Goal: Contribute content

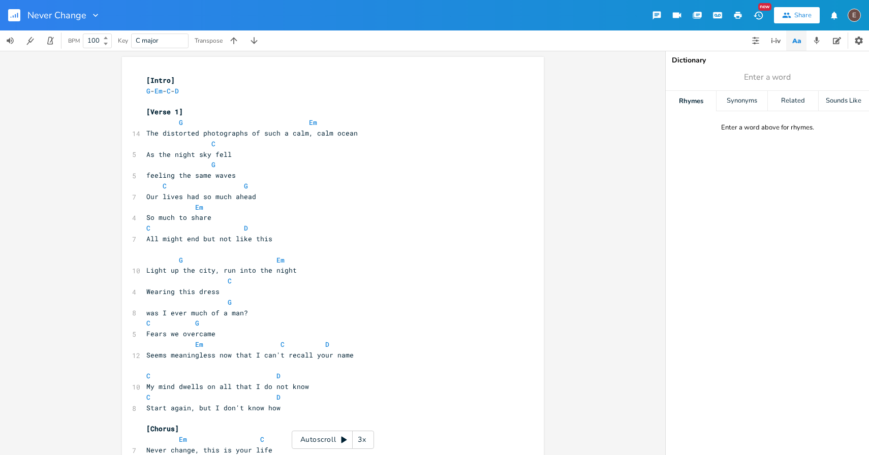
click at [215, 271] on span "Light up the city, run into the night" at bounding box center [221, 270] width 150 height 9
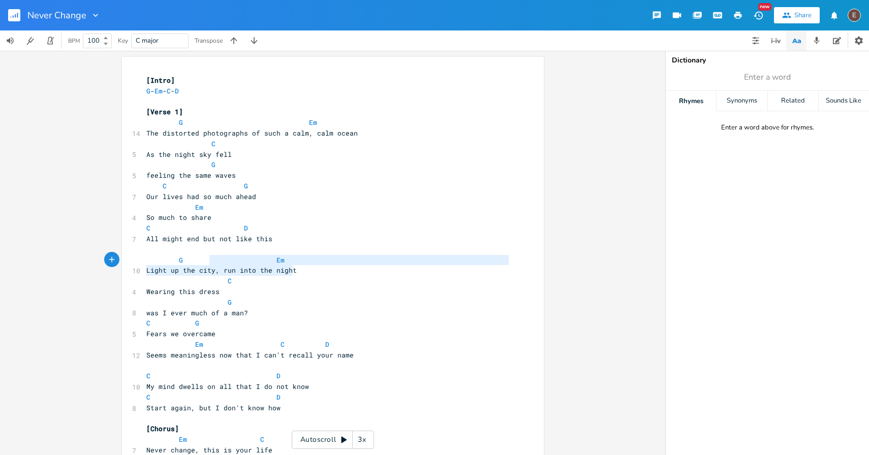
type textarea ", run into the night"
drag, startPoint x: 293, startPoint y: 272, endPoint x: 210, endPoint y: 268, distance: 82.9
click at [210, 268] on pre "Light up the city, run into the night" at bounding box center [327, 270] width 367 height 11
click at [264, 283] on pre "C" at bounding box center [327, 281] width 367 height 11
type textarea ", run into the night"
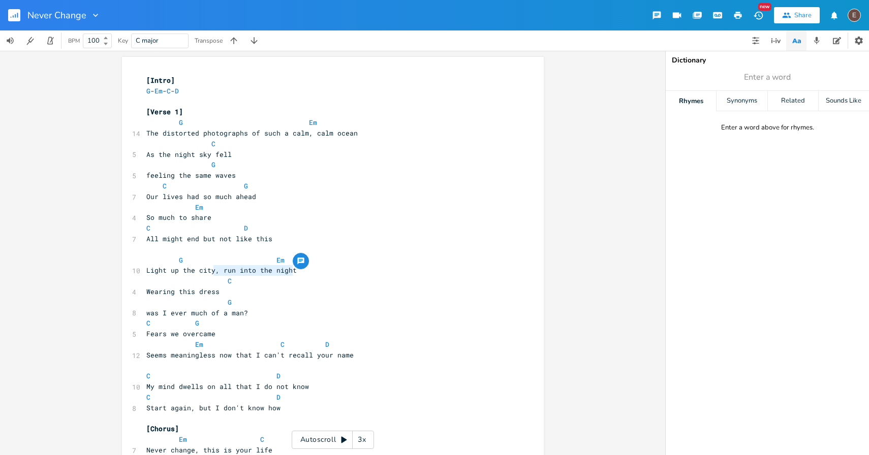
drag, startPoint x: 291, startPoint y: 271, endPoint x: 211, endPoint y: 272, distance: 80.3
click at [211, 272] on pre "Light up the city, run into the night" at bounding box center [327, 270] width 367 height 11
type textarea "before it's in ruins"
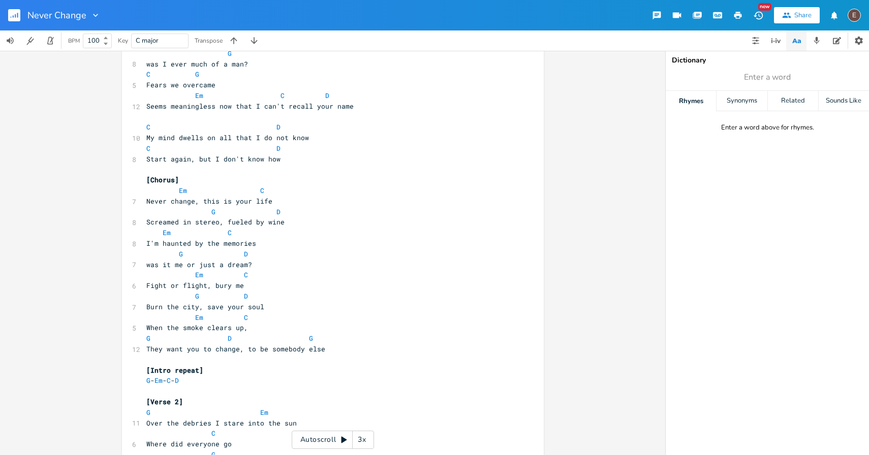
scroll to position [266, 0]
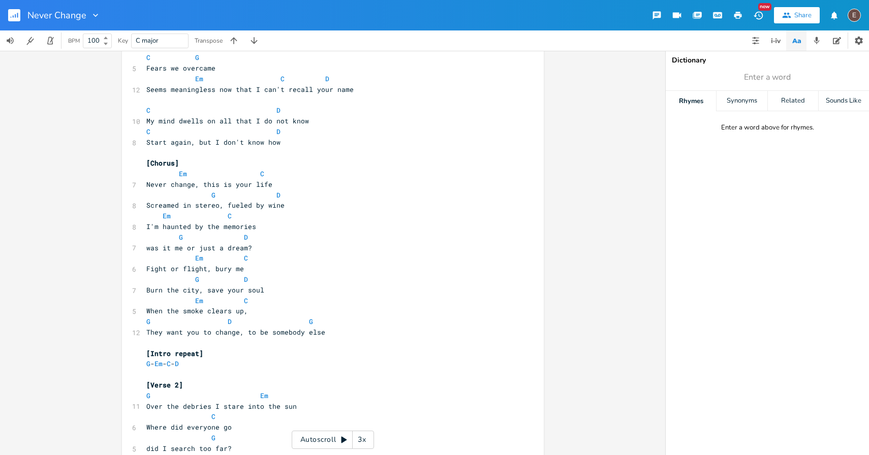
click at [386, 345] on pre "​" at bounding box center [327, 343] width 367 height 11
click at [369, 335] on pre "They want you to change, to be somebody else" at bounding box center [327, 332] width 367 height 11
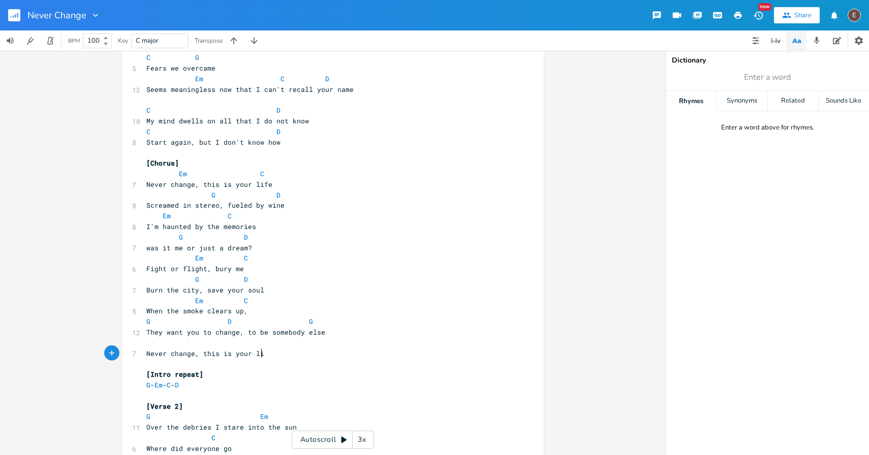
type textarea "Never change, this is your life"
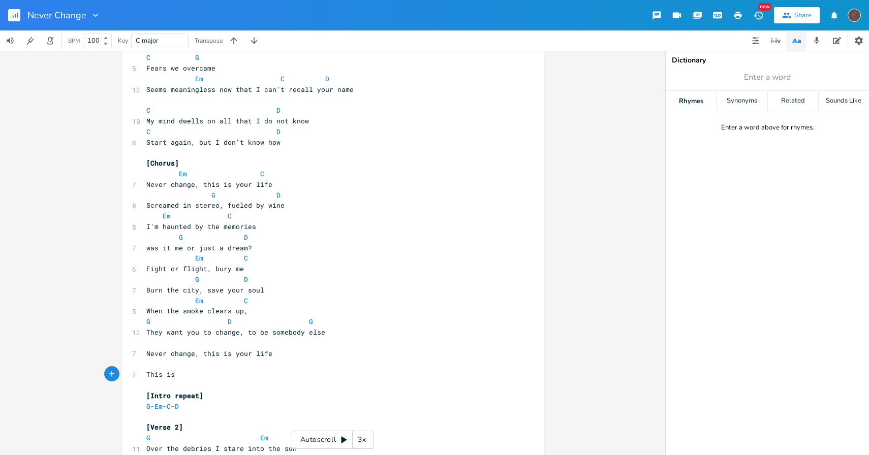
type textarea "This ist"
type textarea "the best day of my life"
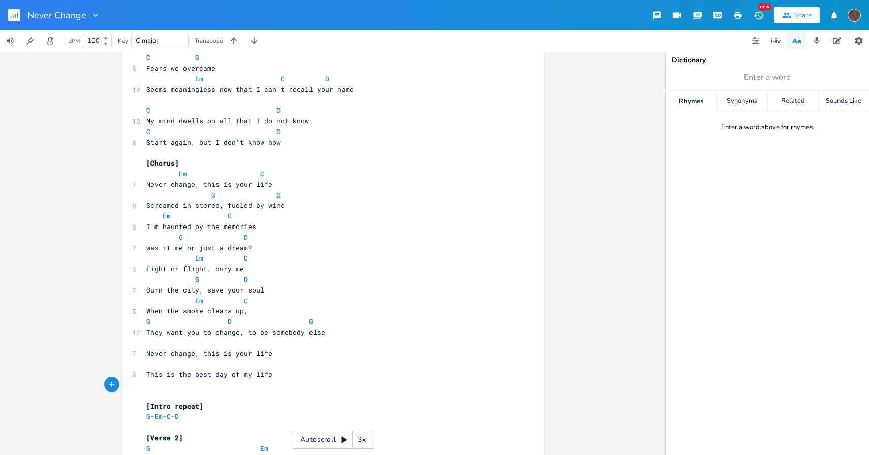
scroll to position [279, 0]
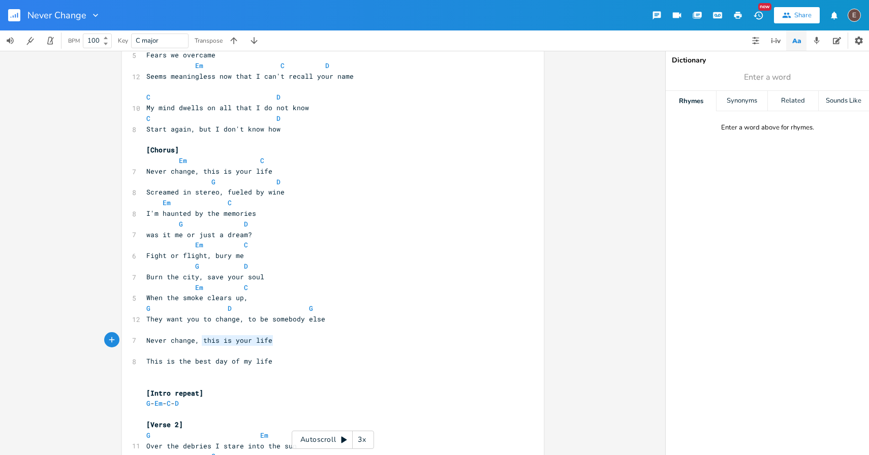
type textarea "this is your life"
drag, startPoint x: 268, startPoint y: 340, endPoint x: 198, endPoint y: 342, distance: 70.7
click at [198, 342] on span "Never change, this is your life" at bounding box center [209, 340] width 126 height 9
click at [153, 364] on span "This is the best day of my life" at bounding box center [209, 361] width 126 height 9
click at [154, 373] on pre "​" at bounding box center [327, 372] width 367 height 11
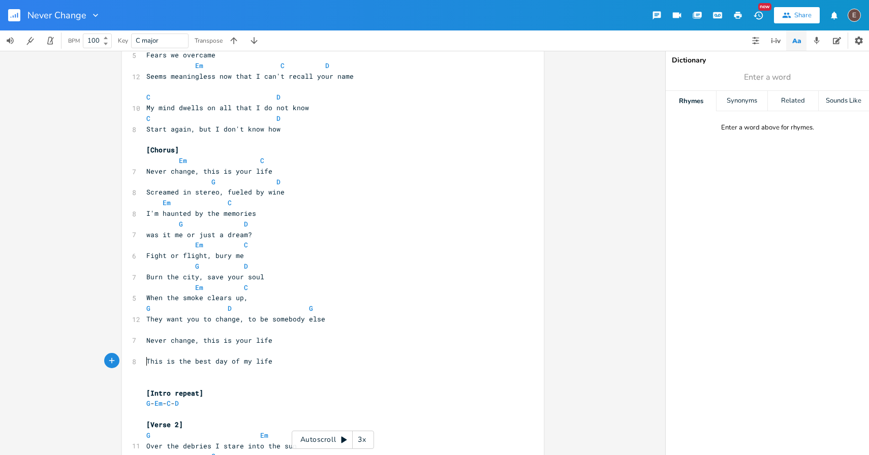
click at [146, 362] on span "This is the best day of my life" at bounding box center [209, 361] width 126 height 9
type textarea "This"
click at [146, 362] on span "This is the best day of my life" at bounding box center [209, 361] width 126 height 9
click at [198, 362] on span "This is the best day of my life" at bounding box center [209, 361] width 126 height 9
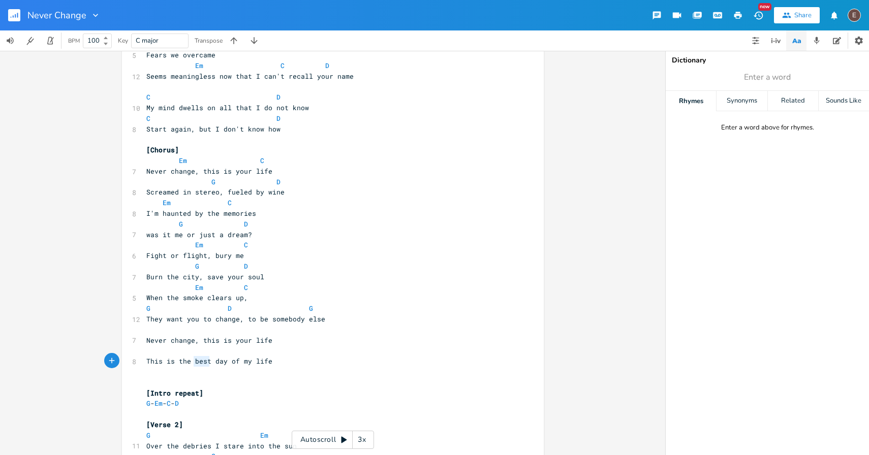
type textarea "This is the best day of my life"
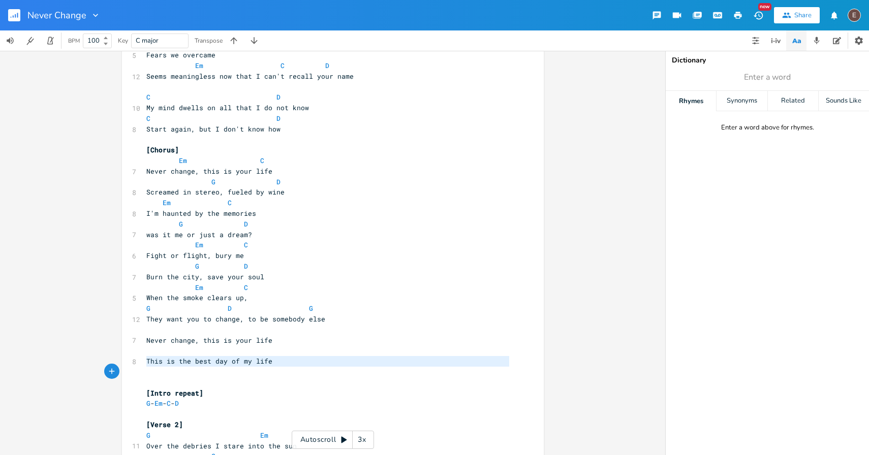
click at [198, 362] on span "This is the best day of my life" at bounding box center [209, 361] width 126 height 9
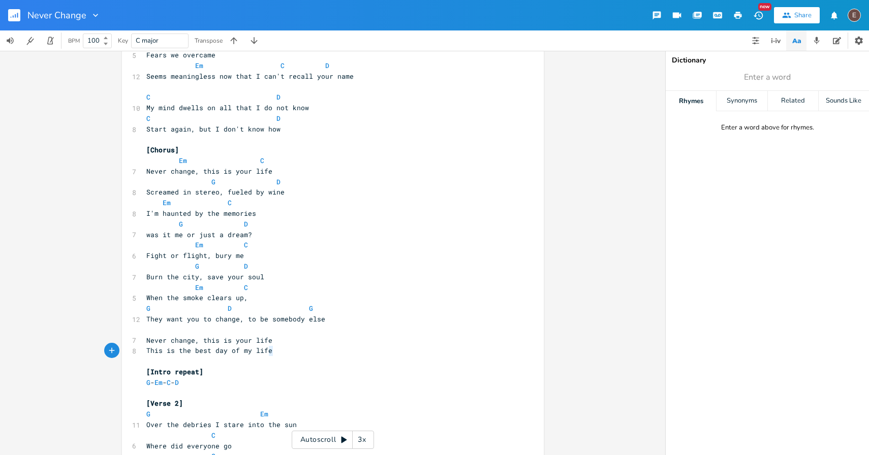
type textarea "is is the best day of my life"
drag, startPoint x: 278, startPoint y: 351, endPoint x: 149, endPoint y: 348, distance: 128.6
click at [149, 348] on pre "This is the best day of my life" at bounding box center [327, 351] width 367 height 11
click at [149, 357] on pre "​" at bounding box center [327, 361] width 367 height 11
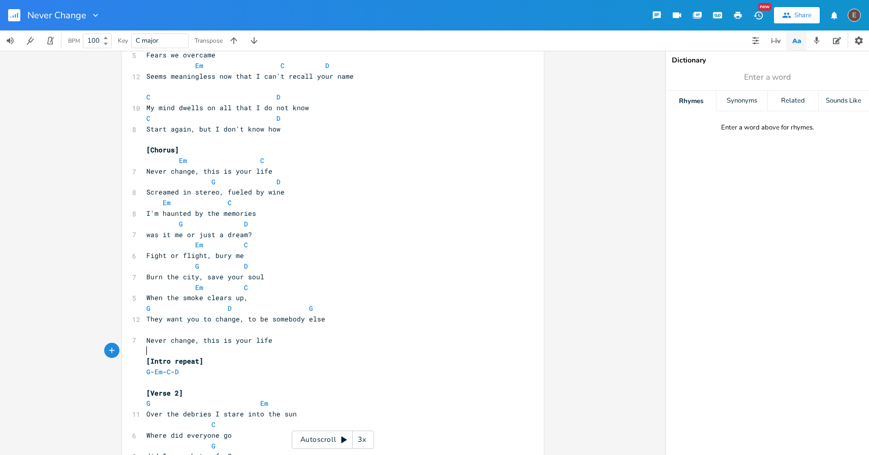
click at [297, 193] on pre "Screamed in stereo, fueled by wine" at bounding box center [327, 192] width 367 height 11
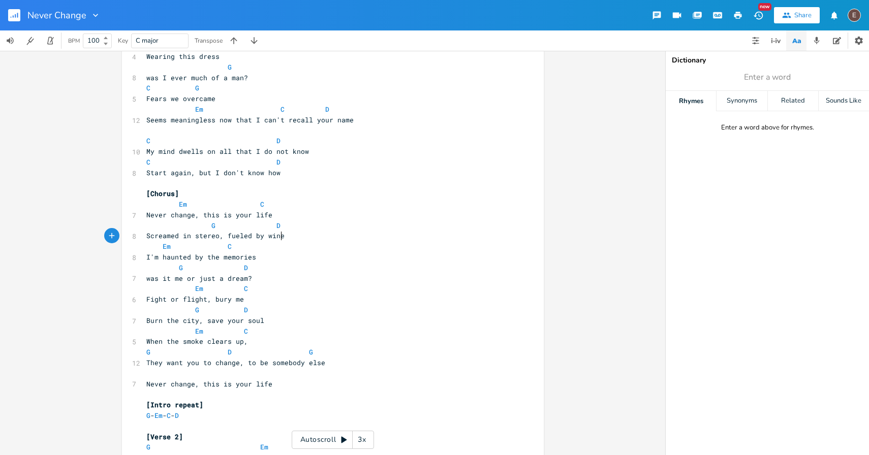
scroll to position [234, 0]
click at [215, 240] on span "Screamed in stereo, fueled by wine" at bounding box center [215, 237] width 138 height 9
click at [146, 237] on span "Screamed in stereo, fueled by wine" at bounding box center [215, 237] width 138 height 9
click at [308, 240] on pre "Screamed in stereo, fueled by wine" at bounding box center [327, 237] width 367 height 11
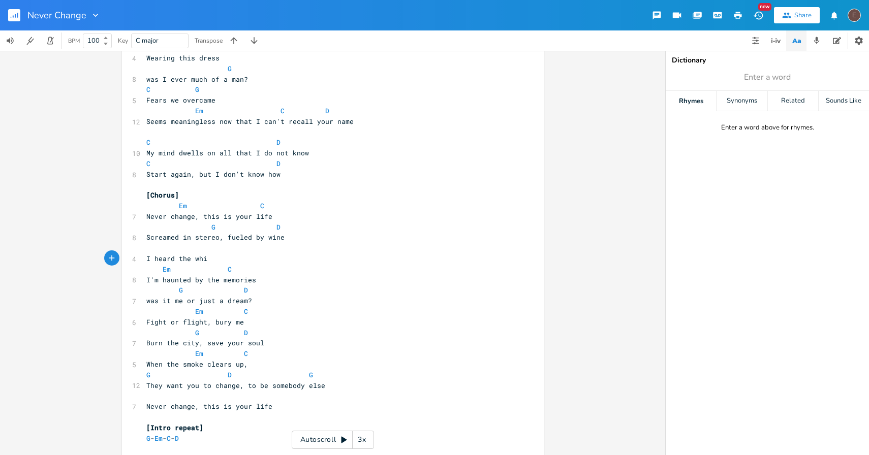
type textarea "I heard the whisp"
type textarea "in stereo, but I'm all alone"
click at [144, 301] on pre "was it me or just a dream?" at bounding box center [327, 301] width 367 height 11
click at [297, 257] on pre "I heard in stereo, but I'm all alone" at bounding box center [327, 259] width 367 height 11
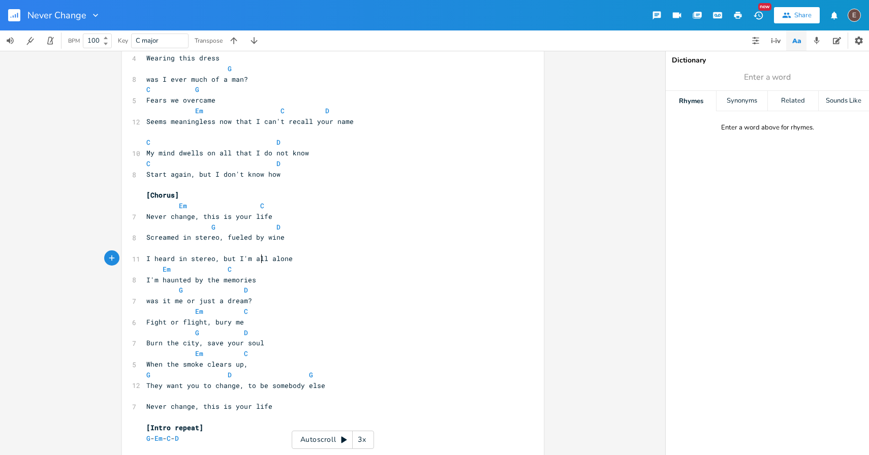
click at [259, 260] on span "I heard in stereo, but I'm all alone" at bounding box center [219, 258] width 146 height 9
type textarea "all"
click at [259, 260] on span "I heard in stereo, but I'm all alone" at bounding box center [219, 258] width 146 height 9
click at [293, 260] on pre "I heard in stereo, but I'm all alone" at bounding box center [327, 259] width 367 height 11
click at [214, 250] on pre "​" at bounding box center [327, 248] width 367 height 11
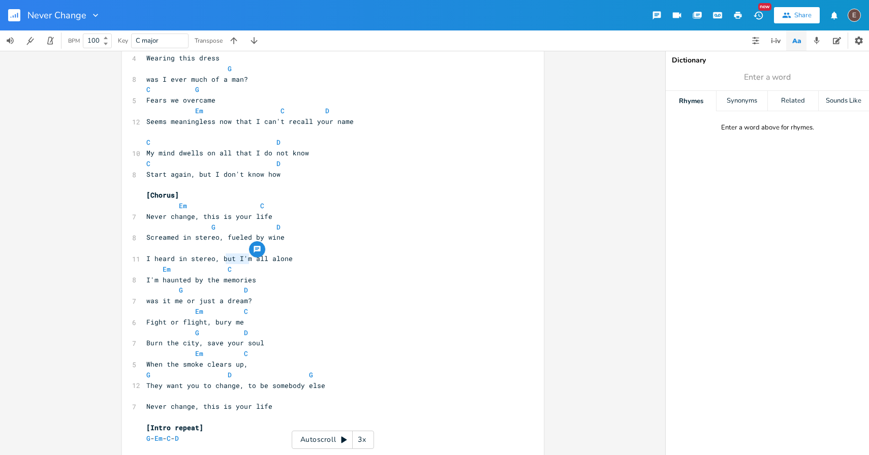
type textarea "but I'm"
drag, startPoint x: 245, startPoint y: 261, endPoint x: 218, endPoint y: 261, distance: 27.4
click at [218, 261] on span "I heard in stereo, but I'm all alone" at bounding box center [219, 258] width 146 height 9
click at [248, 261] on span "I heard in stereo, but I'm all alone" at bounding box center [219, 258] width 146 height 9
type textarea "I'm"
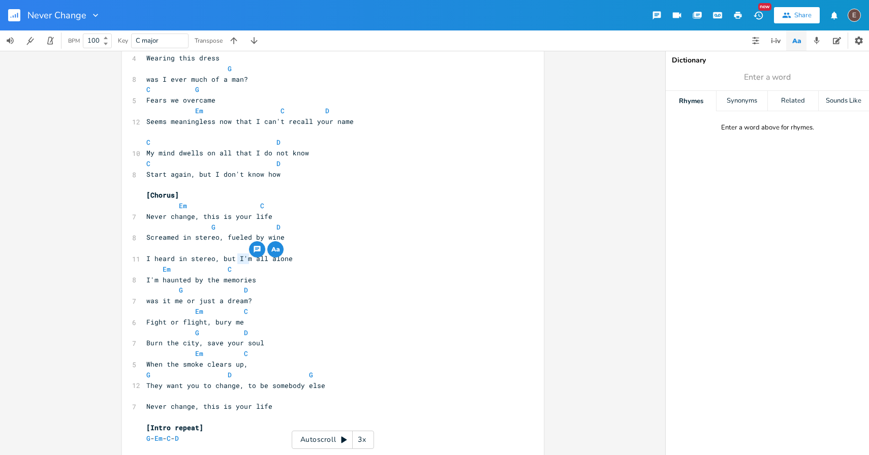
drag, startPoint x: 248, startPoint y: 261, endPoint x: 235, endPoint y: 261, distance: 12.7
click at [235, 261] on span "I heard in stereo, but I'm all alone" at bounding box center [219, 258] width 146 height 9
click at [248, 260] on span "I heard in stereo, but I'm all alone" at bounding box center [219, 258] width 146 height 9
click at [249, 257] on span "I heard in stereo, but I'm all alone" at bounding box center [219, 258] width 146 height 9
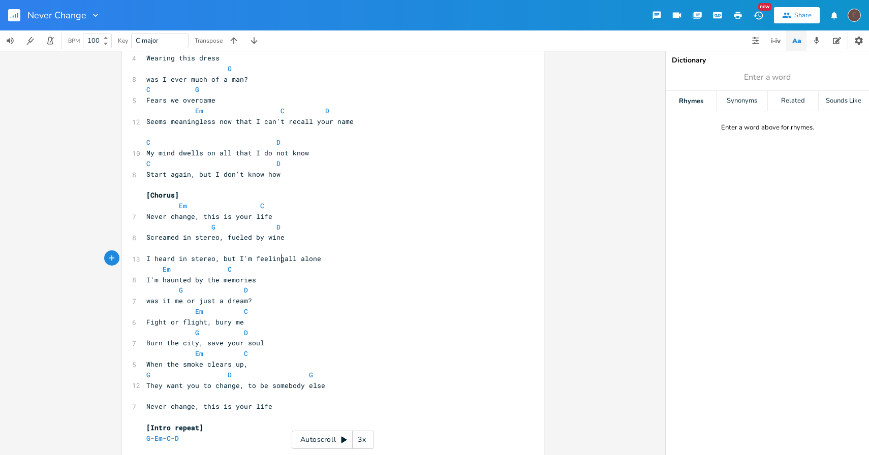
type textarea "feeling"
click at [258, 241] on span "Screamed in stereo, fueled by wine" at bounding box center [215, 237] width 138 height 9
type textarea "Screamed in stereo, fueled by wine"
click at [258, 241] on span "Screamed in stereo, fueled by wine" at bounding box center [215, 237] width 138 height 9
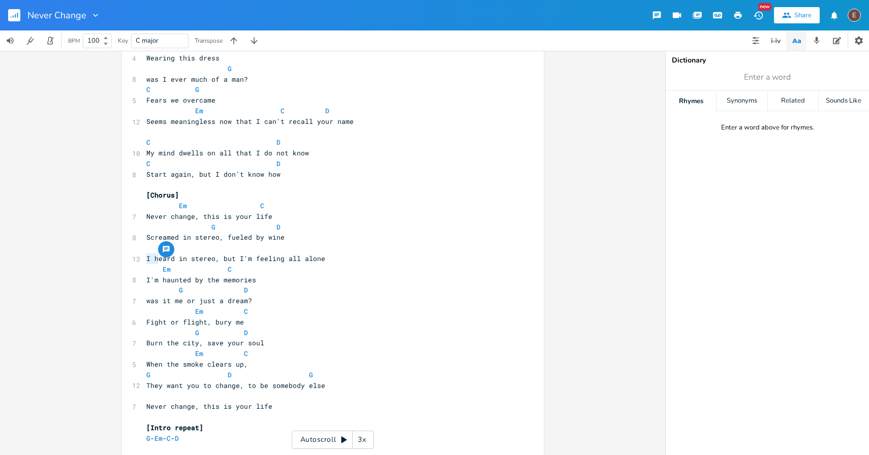
drag, startPoint x: 155, startPoint y: 258, endPoint x: 141, endPoint y: 259, distance: 14.2
click at [144, 259] on pre "I heard in stereo, but I'm feeling all alone" at bounding box center [327, 259] width 367 height 11
type textarea "G"
type textarea "I h"
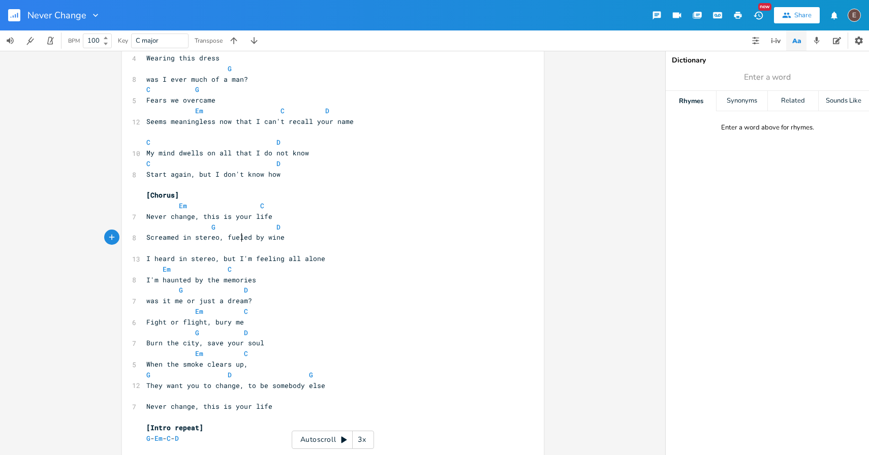
click at [237, 240] on span "Screamed in stereo, fueled by wine" at bounding box center [215, 237] width 138 height 9
type textarea "Screamed in stereo, fueled by wine"
click at [237, 240] on span "Screamed in stereo, fueled by wine" at bounding box center [215, 237] width 138 height 9
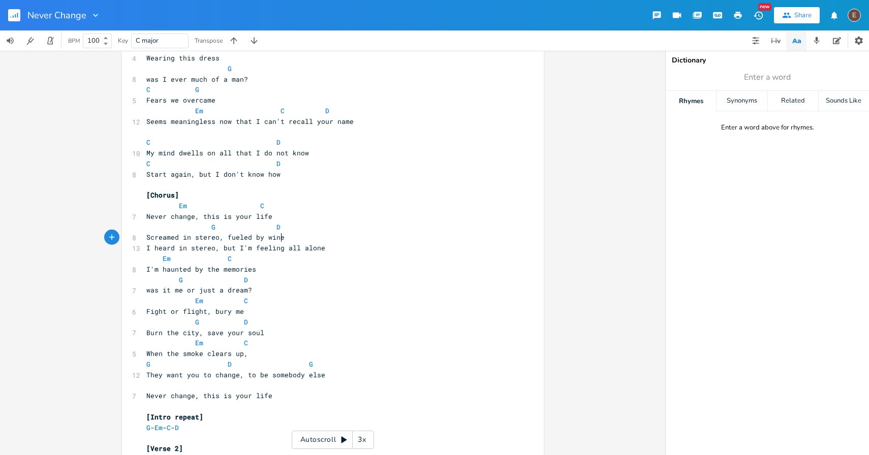
type textarea "Screamed in stereo, fueled by wine"
drag, startPoint x: 280, startPoint y: 239, endPoint x: 143, endPoint y: 239, distance: 137.2
click at [144, 239] on pre "Screamed in stereo, fueled by wine" at bounding box center [327, 237] width 367 height 11
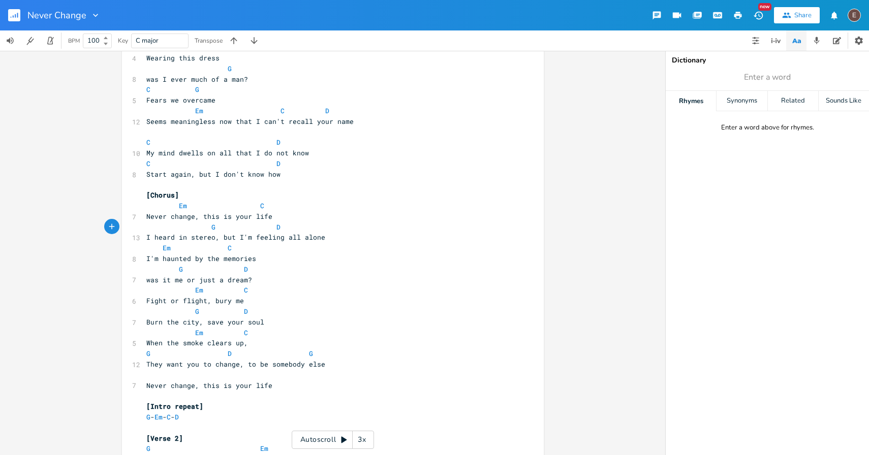
click at [793, 42] on icon "button" at bounding box center [794, 41] width 5 height 5
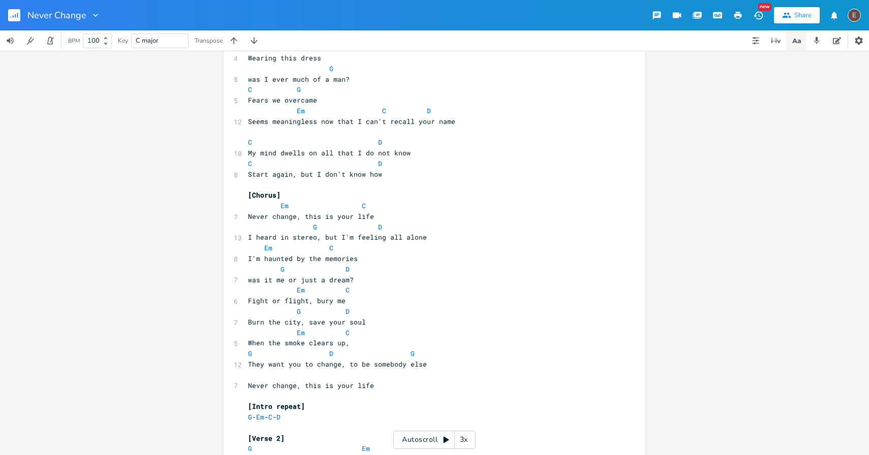
click at [798, 43] on icon "button" at bounding box center [796, 41] width 13 height 13
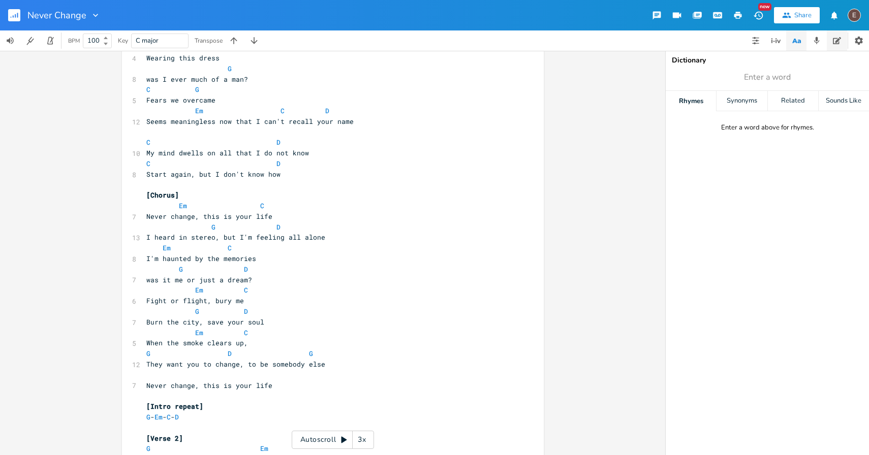
click at [829, 40] on button "button" at bounding box center [837, 40] width 20 height 20
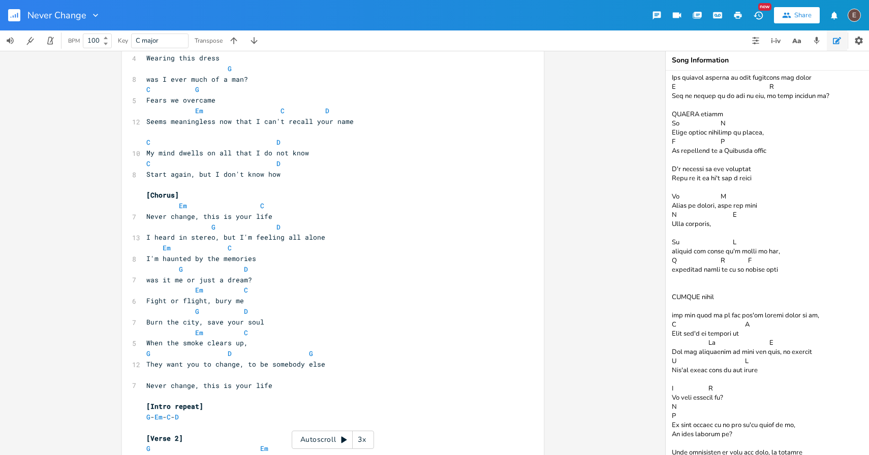
scroll to position [0, 0]
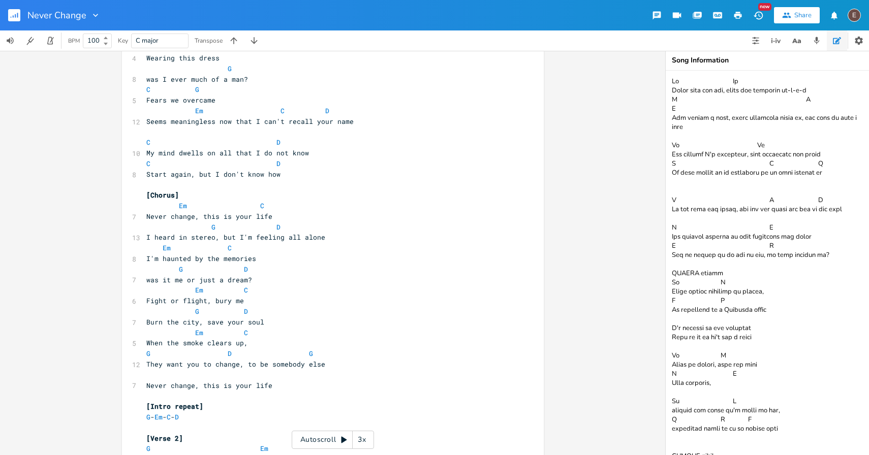
click at [671, 80] on textarea at bounding box center [767, 263] width 203 height 385
click at [683, 78] on textarea at bounding box center [767, 263] width 203 height 385
paste textarea "Screamed in stereo, fueled by wine"
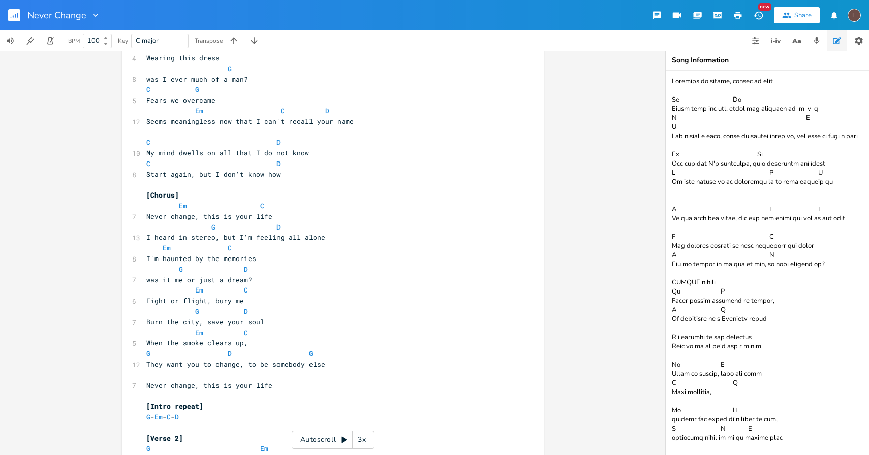
type textarea "Screamed in stereo, fueled by wine Em Bm Stare into the sun, where did everyone…"
click at [286, 238] on span "I heard in stereo, but I'm feeling all alone" at bounding box center [235, 237] width 179 height 9
type textarea "all"
click at [286, 238] on span "I heard in stereo, but I'm feeling all alone" at bounding box center [235, 237] width 179 height 9
drag, startPoint x: 277, startPoint y: 239, endPoint x: 237, endPoint y: 240, distance: 40.1
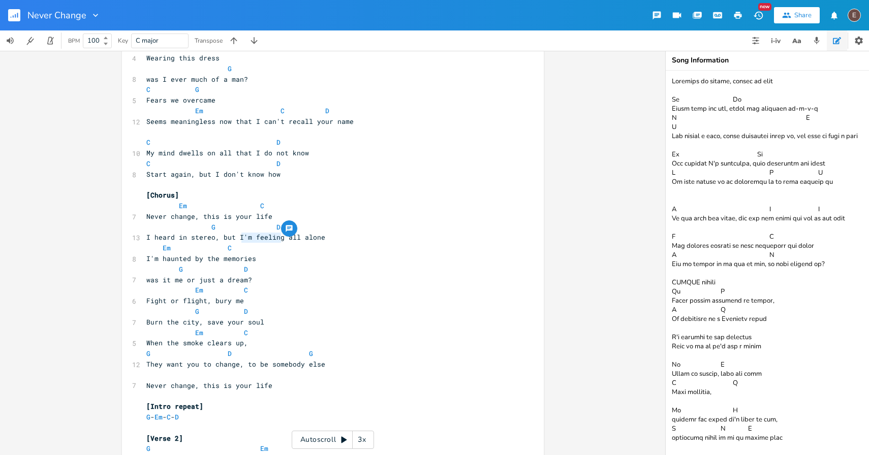
click at [237, 240] on span "I heard in stereo, but I'm feeling all alone" at bounding box center [235, 237] width 179 height 9
type textarea "feel"
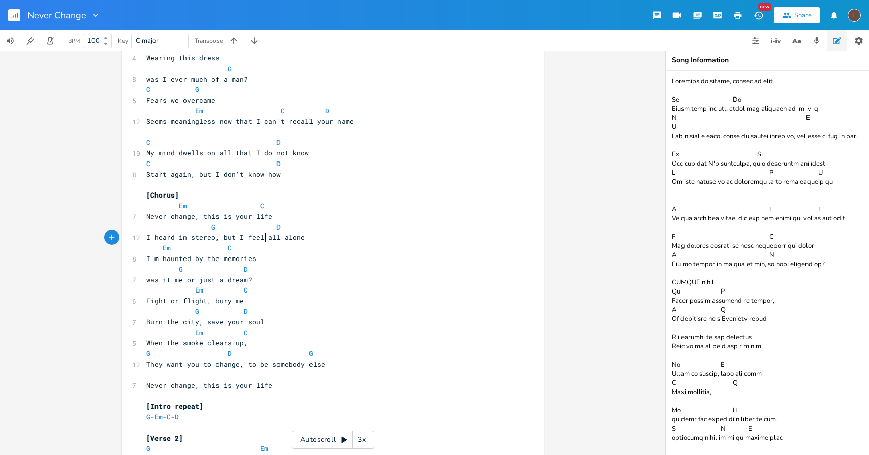
click at [263, 237] on span "I heard in stereo, but I feel all alone" at bounding box center [225, 237] width 159 height 9
type textarea "all"
click at [263, 237] on span "I heard in stereo, but I feel all alone" at bounding box center [225, 237] width 159 height 9
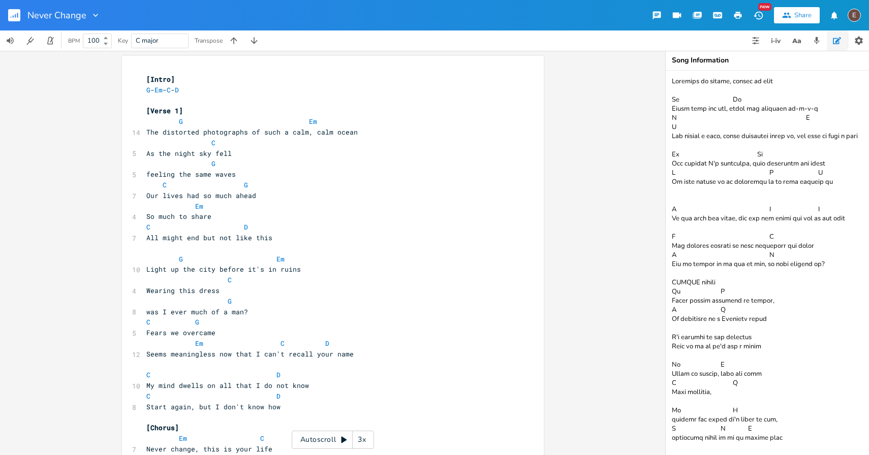
scroll to position [0, 0]
click at [152, 131] on span "The distorted photographs of such a calm, calm ocean" at bounding box center [251, 133] width 211 height 9
type textarea "The"
click at [152, 131] on span "The distorted photographs of such a calm, calm ocean" at bounding box center [251, 133] width 211 height 9
click at [192, 138] on pre "The distorted photographs of such a calm, calm ocean" at bounding box center [327, 133] width 367 height 11
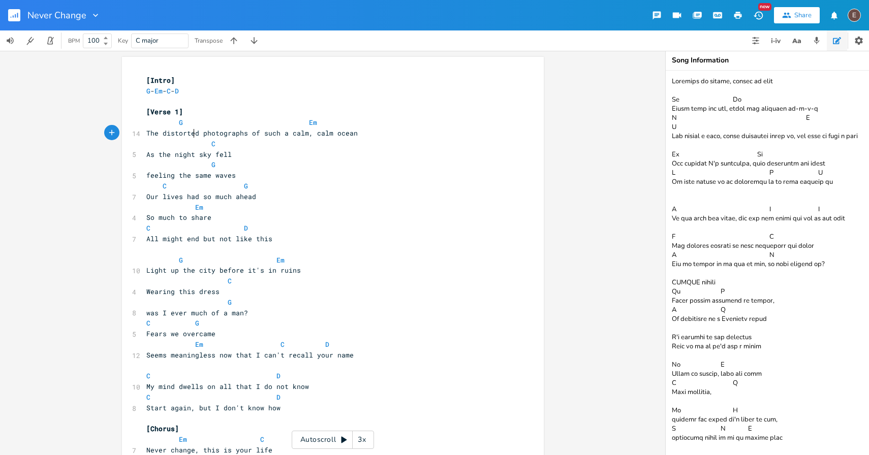
click at [170, 130] on span "The distorted photographs of such a calm, calm ocean" at bounding box center [251, 133] width 211 height 9
type textarea "distorted"
click at [170, 130] on span "The distorted photographs of such a calm, calm ocean" at bounding box center [251, 133] width 211 height 9
click at [153, 132] on span "The distorted photographs of such a calm, calm ocean" at bounding box center [251, 133] width 211 height 9
type textarea "The"
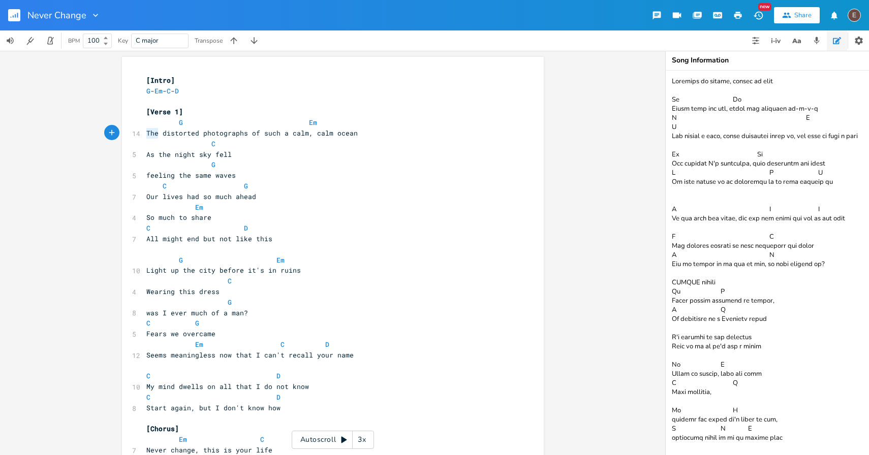
click at [153, 132] on span "The distorted photographs of such a calm, calm ocean" at bounding box center [251, 133] width 211 height 9
click at [209, 137] on span "The distorted photographs of such a calm, calm ocean" at bounding box center [251, 133] width 211 height 9
click at [146, 171] on span "feeling the same waves" at bounding box center [190, 175] width 89 height 9
type textarea "we were"
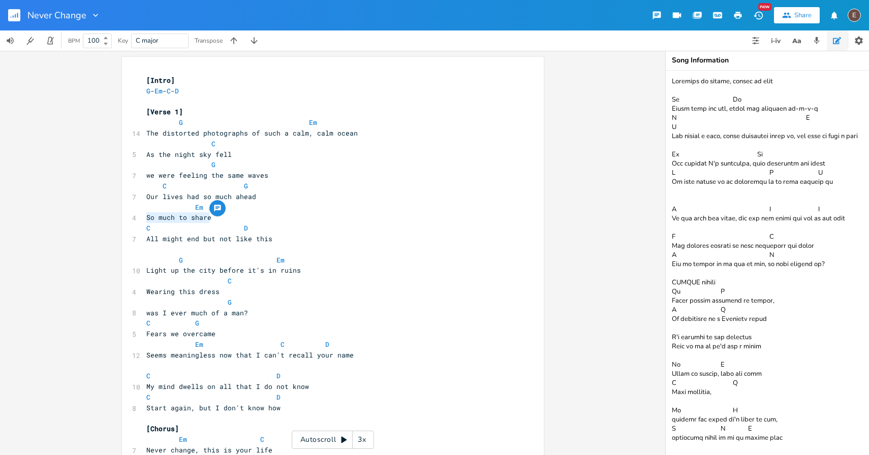
drag, startPoint x: 208, startPoint y: 219, endPoint x: 111, endPoint y: 214, distance: 96.7
click at [111, 214] on div "So much to share x [Intro] G - Em - C - D ​ [Verse 1] G Em 14 The distorted pho…" at bounding box center [332, 253] width 665 height 404
type textarea "So much to share"
click at [163, 215] on span "So much to share" at bounding box center [178, 217] width 65 height 9
click at [144, 217] on pre "So much to share" at bounding box center [327, 217] width 367 height 11
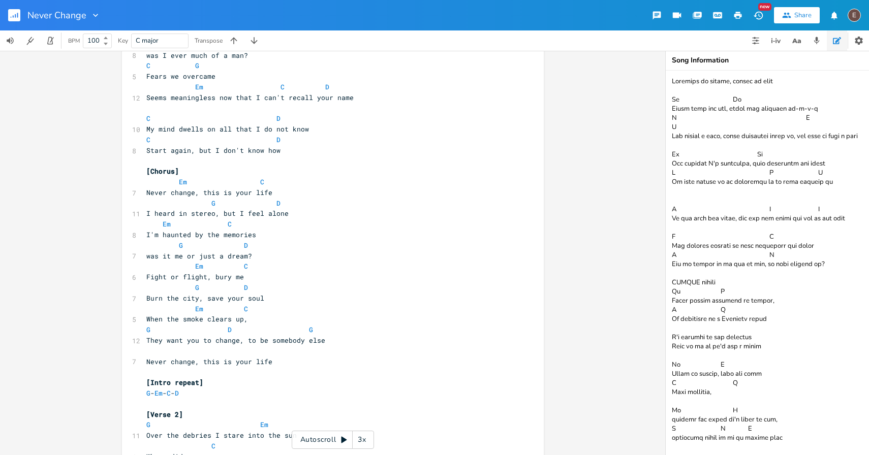
scroll to position [266, 0]
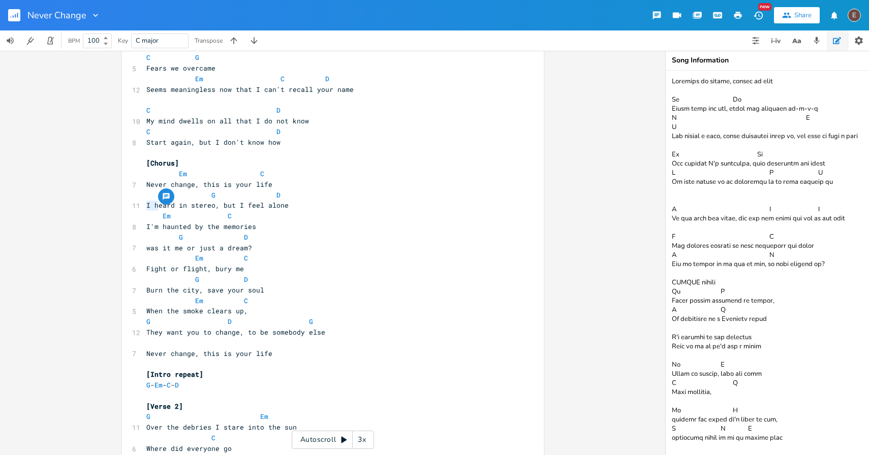
drag, startPoint x: 155, startPoint y: 205, endPoint x: 137, endPoint y: 206, distance: 18.3
click at [137, 206] on div "I h x [Intro] G - Em - C - D ​ [Verse 1] G Em 14 The distorted photographs of s…" at bounding box center [333, 304] width 422 height 1026
type textarea "H"
click at [218, 208] on span "Heard in stereo, but I feel alone" at bounding box center [213, 205] width 134 height 9
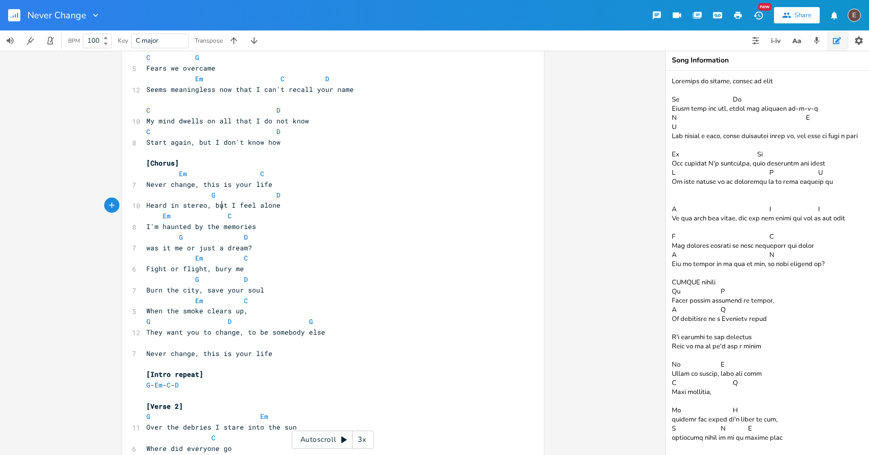
click at [274, 213] on pre "Em C" at bounding box center [327, 216] width 367 height 11
click at [175, 248] on span "was it me or just a dream?" at bounding box center [199, 245] width 106 height 9
type textarea "me"
click at [175, 248] on span "was it me or just a dream?" at bounding box center [199, 245] width 106 height 9
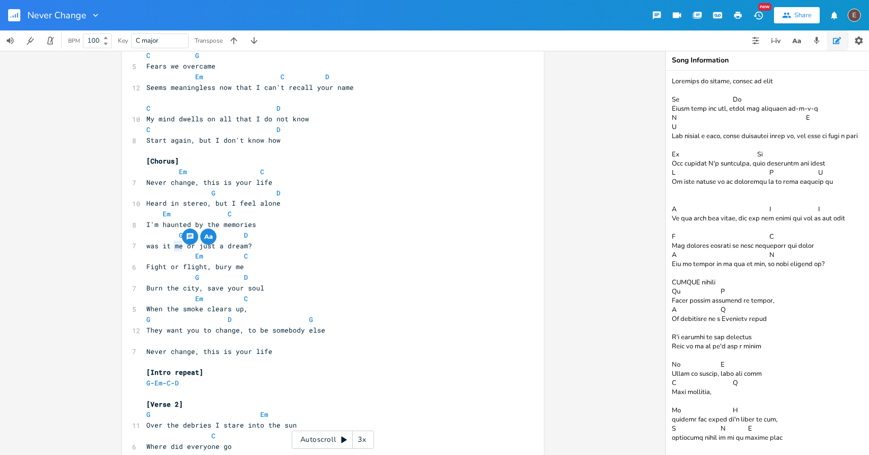
click at [216, 249] on span "was it me or just a dream?" at bounding box center [199, 245] width 106 height 9
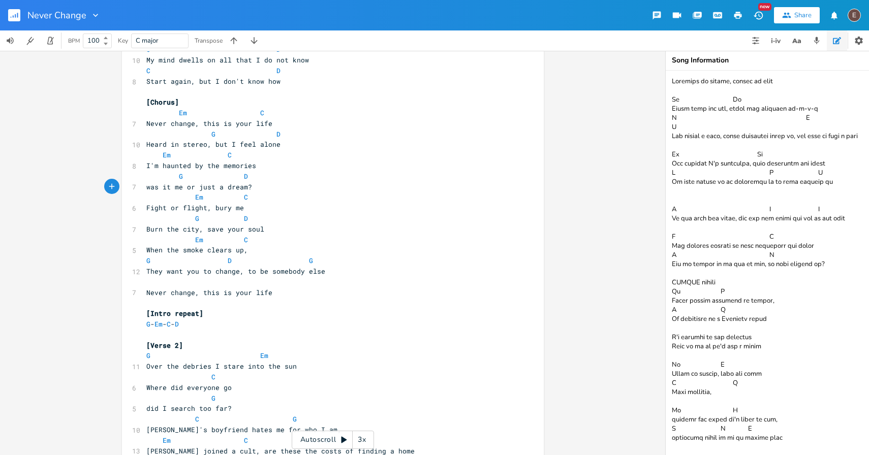
scroll to position [375, 0]
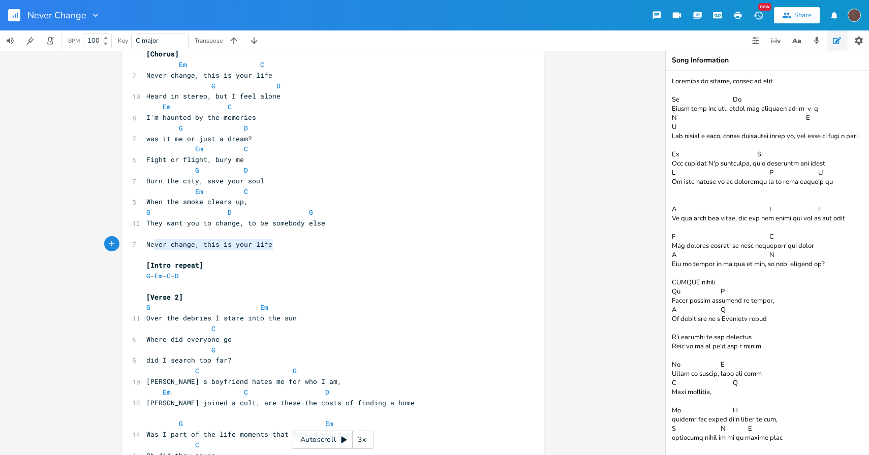
type textarea "Never change, this is your life"
drag, startPoint x: 279, startPoint y: 247, endPoint x: 134, endPoint y: 243, distance: 145.4
click at [134, 244] on div "Never change, this is your life x [Intro] G - Em - C - D ​ [Verse 1] G Em 14 Th…" at bounding box center [333, 195] width 422 height 1026
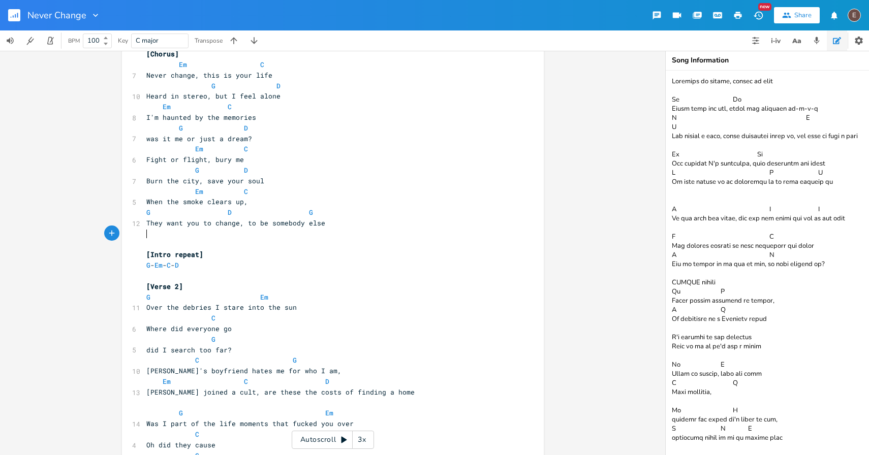
scroll to position [501, 0]
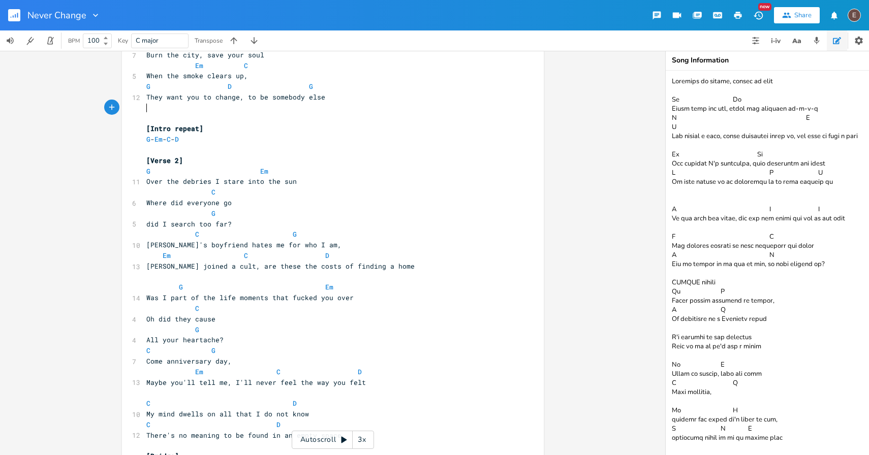
click at [234, 181] on span "Over the debries I stare into the sun" at bounding box center [221, 181] width 150 height 9
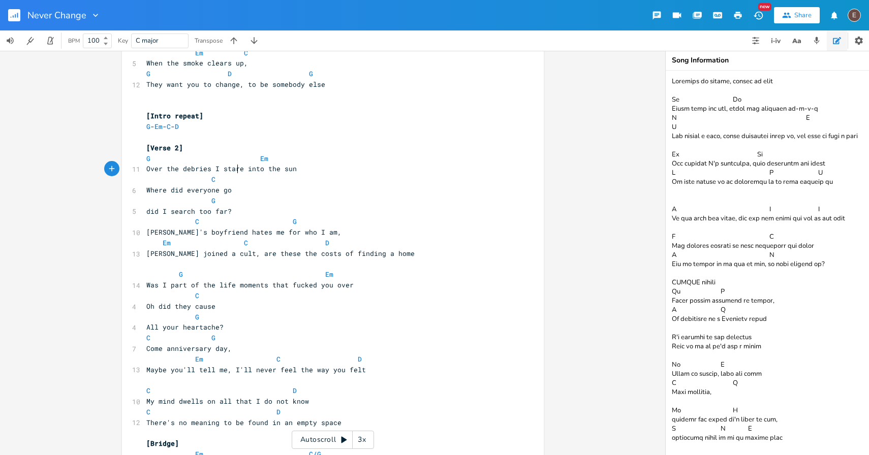
click at [255, 211] on pre "did I search too far?" at bounding box center [327, 211] width 367 height 11
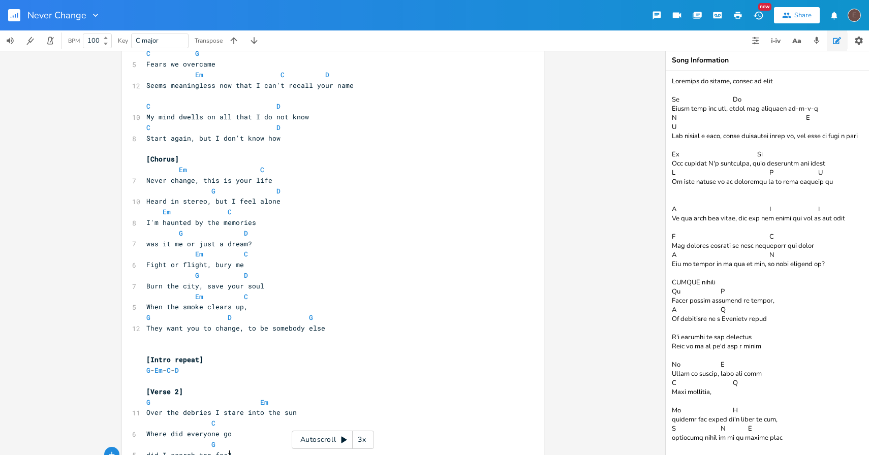
scroll to position [0, 0]
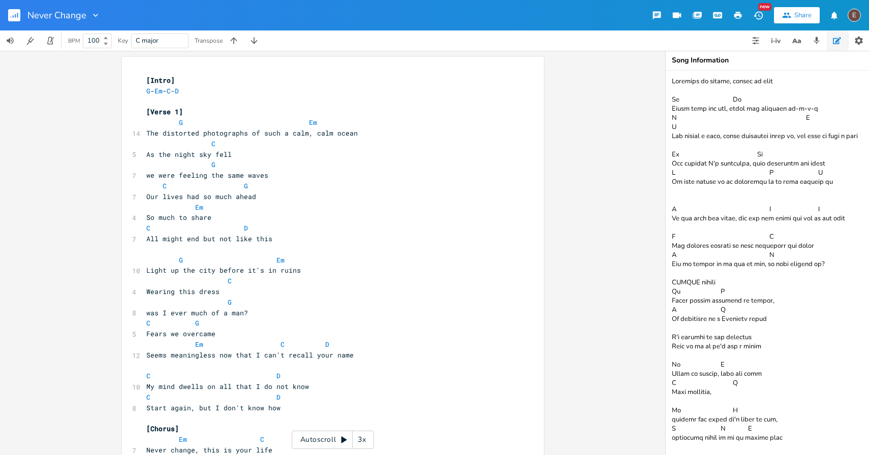
click at [182, 137] on span "The distorted photographs of such a calm, calm ocean" at bounding box center [251, 133] width 211 height 9
type textarea "distorted"
click at [182, 137] on span "The distorted photographs of such a calm, calm ocean" at bounding box center [251, 133] width 211 height 9
click at [244, 136] on span "The distorted photographs of such a calm, calm ocean" at bounding box center [251, 133] width 211 height 9
click at [174, 135] on span "The distorted photographs of such a calm, calm ocean" at bounding box center [251, 133] width 211 height 9
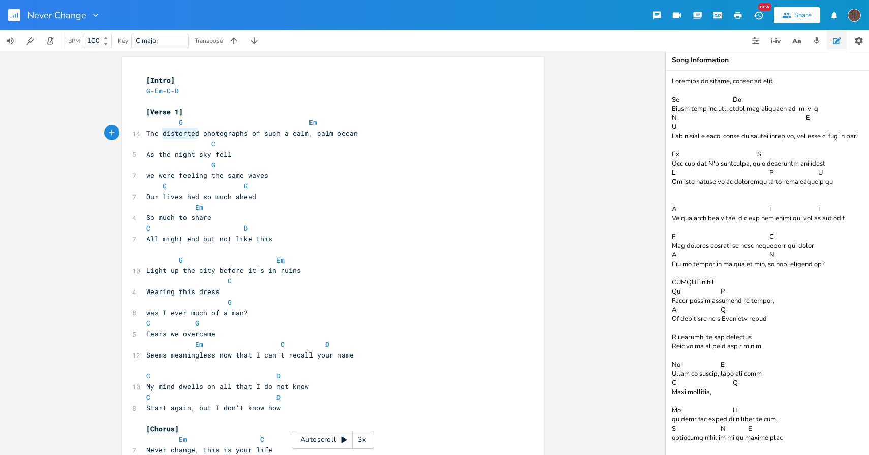
click at [174, 135] on span "The distorted photographs of such a calm, calm ocean" at bounding box center [251, 133] width 211 height 9
type textarea "distortion in the"
click at [152, 135] on span "The distortion in the photographs of such a calm, calm ocean" at bounding box center [268, 133] width 244 height 9
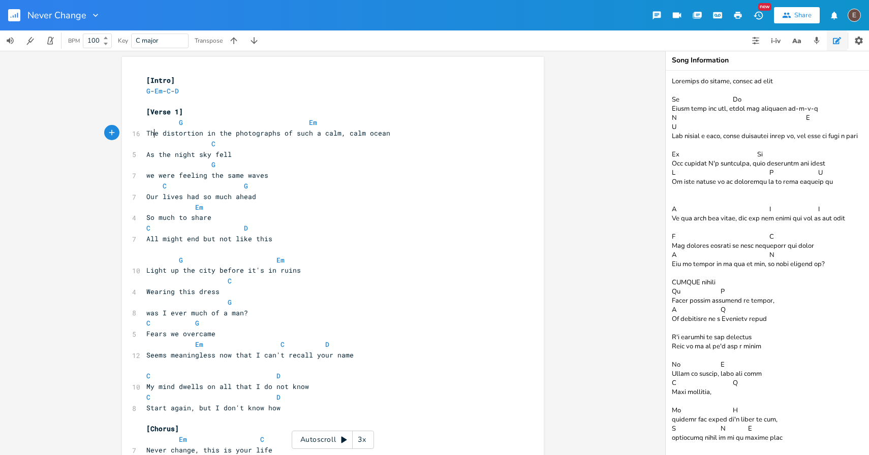
click at [152, 135] on span "The distortion in the photographs of such a calm, calm ocean" at bounding box center [268, 133] width 244 height 9
type textarea "Hidden in the"
click at [245, 133] on span "Hidden in the distortion in the photographs of such a calm, calm ocean" at bounding box center [288, 133] width 285 height 9
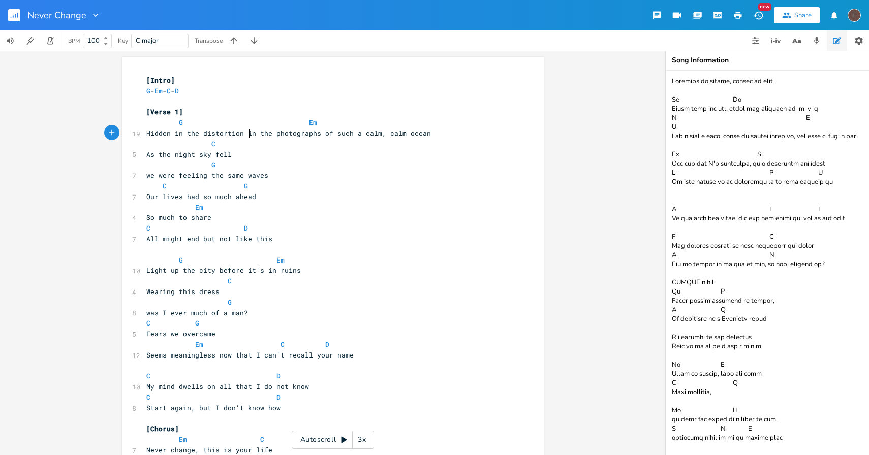
click at [245, 133] on span "Hidden in the distortion in the photographs of such a calm, calm ocean" at bounding box center [288, 133] width 285 height 9
type textarea "of"
click at [266, 133] on span "Hidden in the distortion of the photographs of such a calm, calm ocean" at bounding box center [288, 133] width 285 height 9
type textarea "oceans'"
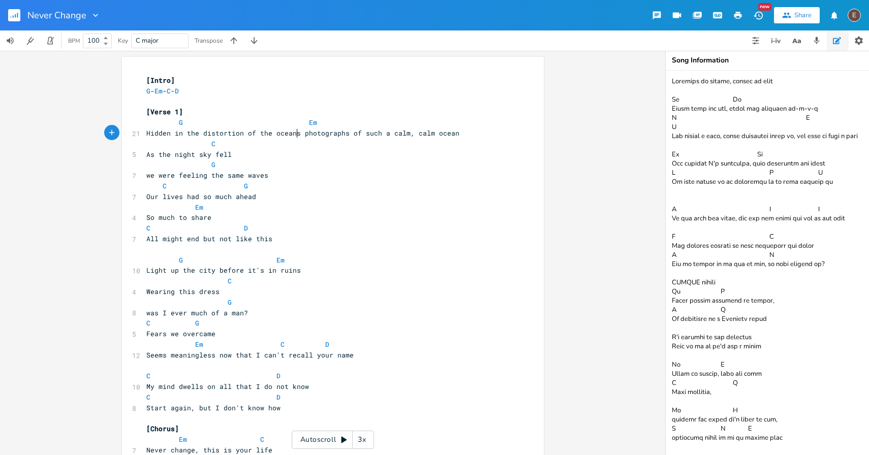
scroll to position [0, 24]
type textarea "of such a calm, calm ocean"
drag, startPoint x: 347, startPoint y: 132, endPoint x: 453, endPoint y: 136, distance: 106.3
click at [453, 136] on span "Hidden in the distortion of the oceans' photographs of such a calm, calm ocean" at bounding box center [304, 133] width 317 height 9
click at [146, 132] on span "Hidden in the distortion of the oceans' photographs of such a calm, calm ocean" at bounding box center [304, 133] width 317 height 9
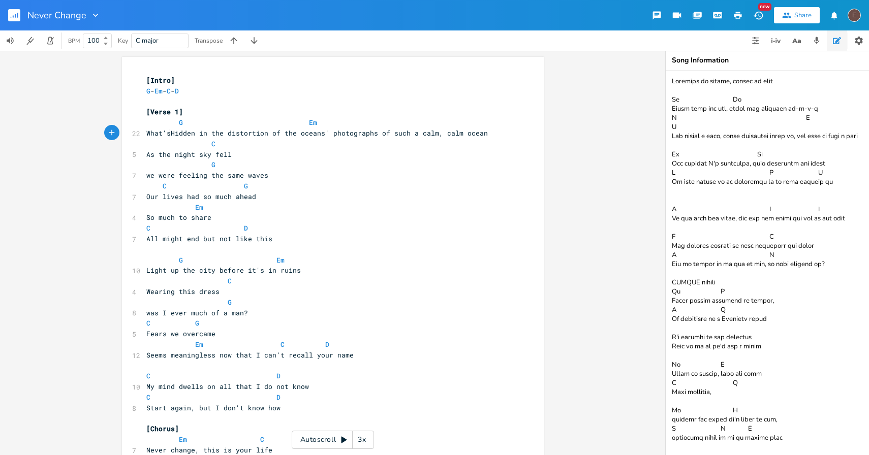
type textarea "What's"
click at [174, 131] on span "What's Hidden in the distortion of the oceans' photographs of such a calm, calm…" at bounding box center [319, 133] width 346 height 9
type textarea "h"
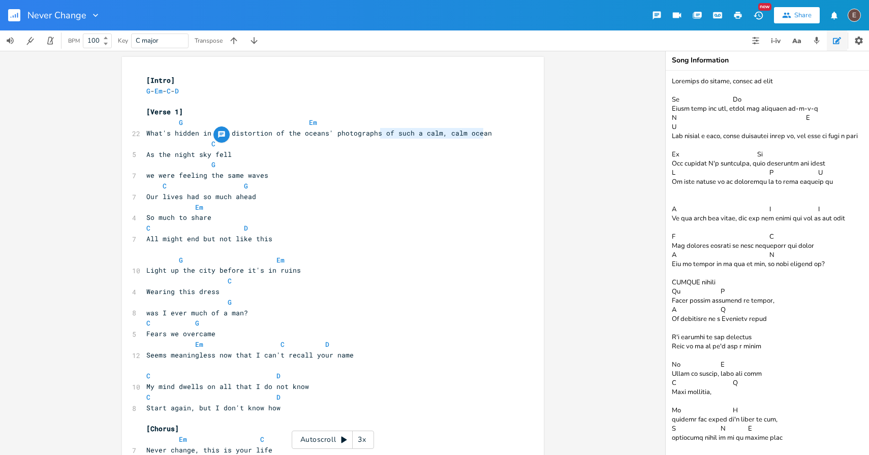
drag, startPoint x: 481, startPoint y: 134, endPoint x: 375, endPoint y: 136, distance: 105.7
click at [375, 136] on span "What's hidden in the distortion of the oceans' photographs of such a calm, calm…" at bounding box center [319, 133] width 346 height 9
type textarea """
type textarea "?"
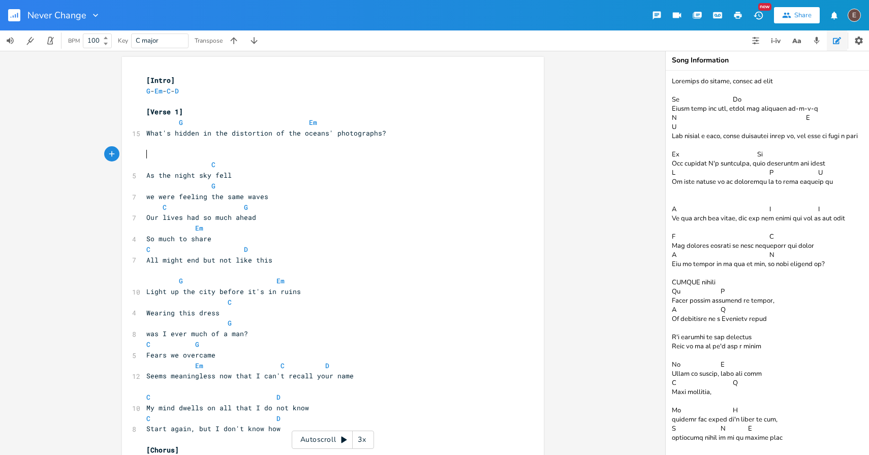
type textarea "H"
type textarea "You took photos"
type textarea "o's of the calm"
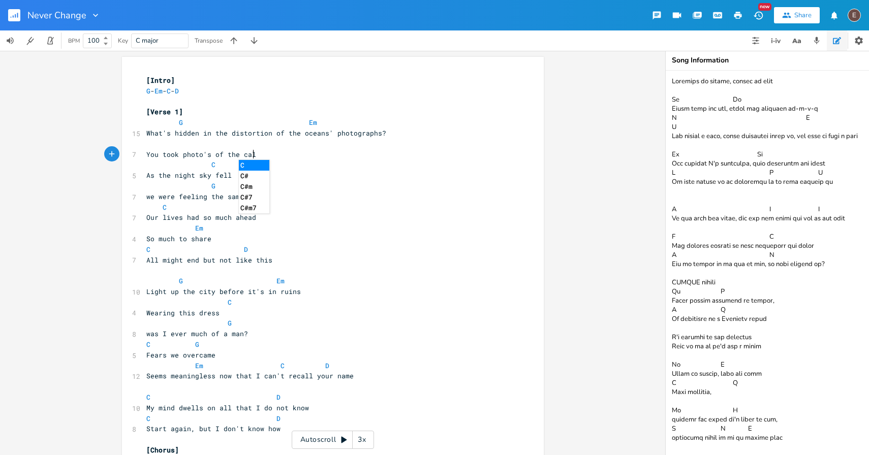
scroll to position [0, 43]
drag, startPoint x: 257, startPoint y: 152, endPoint x: 141, endPoint y: 152, distance: 116.4
click at [144, 152] on pre "You took photo's of the calm" at bounding box center [327, 154] width 367 height 11
type textarea "W"
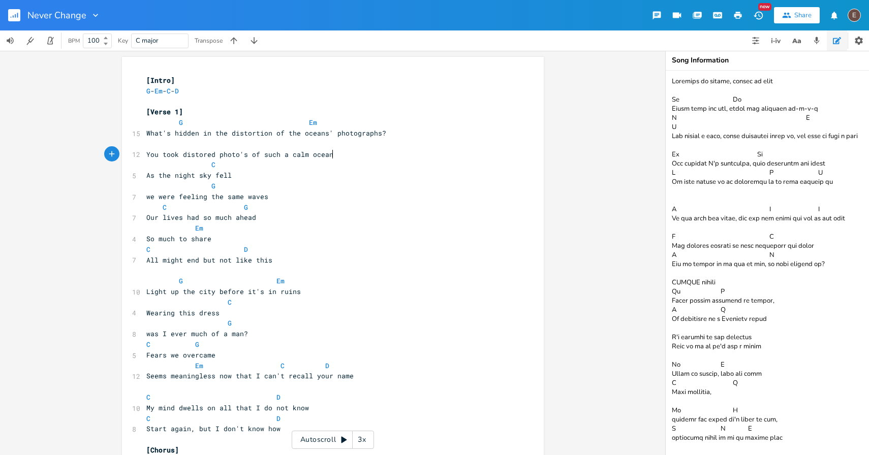
type textarea "You took distored photo's of such a calm ocean"
type textarea "You took"
drag, startPoint x: 175, startPoint y: 152, endPoint x: 142, endPoint y: 153, distance: 33.0
click at [144, 153] on pre "You took distored photo's of such a calm ocean" at bounding box center [327, 154] width 367 height 11
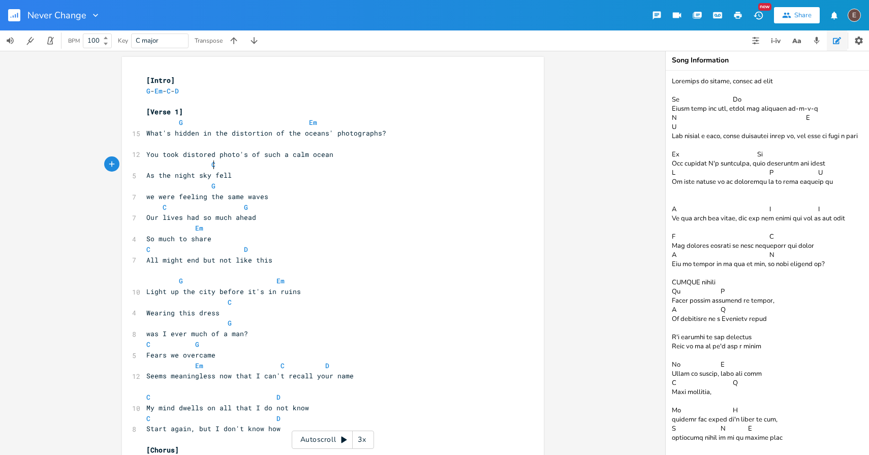
click at [288, 163] on pre "C" at bounding box center [327, 165] width 367 height 11
click at [172, 279] on span at bounding box center [171, 281] width 16 height 11
click at [234, 280] on span at bounding box center [236, 281] width 16 height 11
click at [260, 156] on span "You took distored photo's of such a calm ocean" at bounding box center [239, 154] width 187 height 9
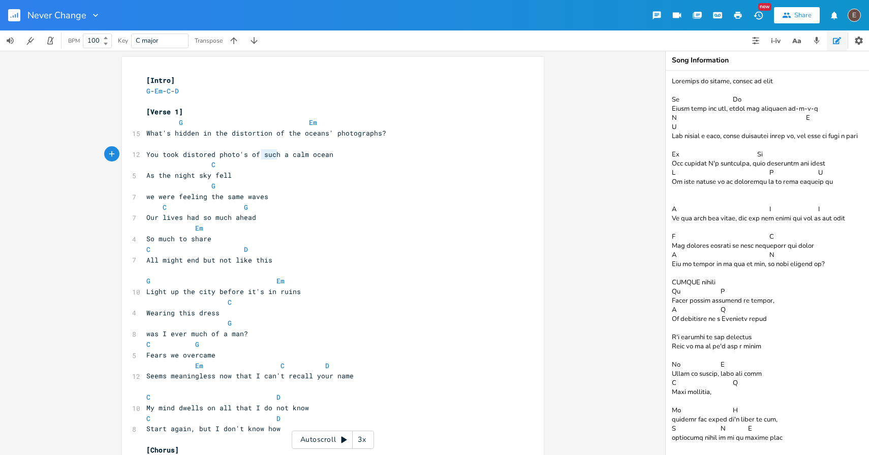
click at [260, 156] on span "You took distored photo's of such a calm ocean" at bounding box center [239, 154] width 187 height 9
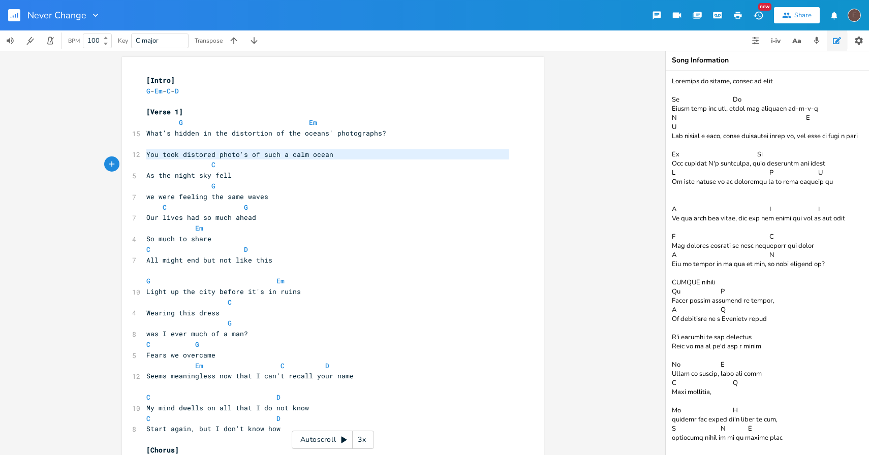
type textarea "You took distored photo's of such a calm ocean"
click at [189, 151] on span "You took distored photo's of such a calm ocean" at bounding box center [239, 154] width 187 height 9
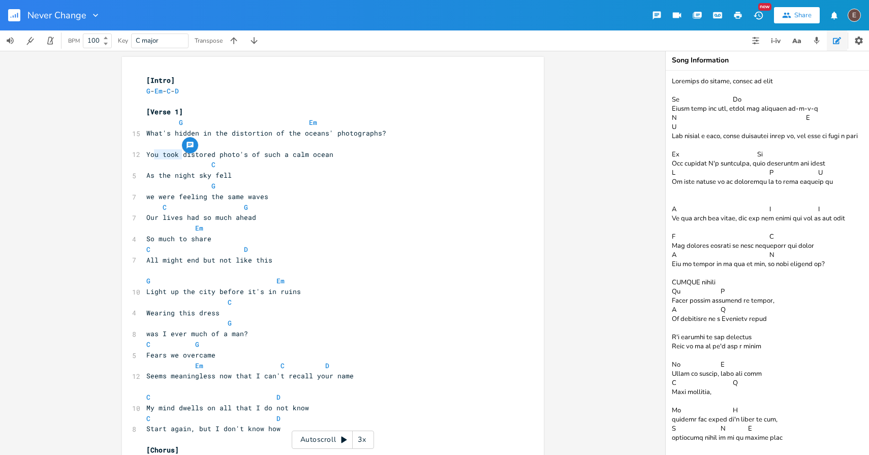
type textarea "ou took"
drag, startPoint x: 176, startPoint y: 153, endPoint x: 146, endPoint y: 156, distance: 30.6
click at [146, 156] on span "You took distored photo's of such a calm ocean" at bounding box center [239, 154] width 187 height 9
click at [322, 164] on pre "C" at bounding box center [327, 165] width 367 height 11
click at [180, 156] on span "You took distored photo's of such a calm ocean" at bounding box center [239, 154] width 187 height 9
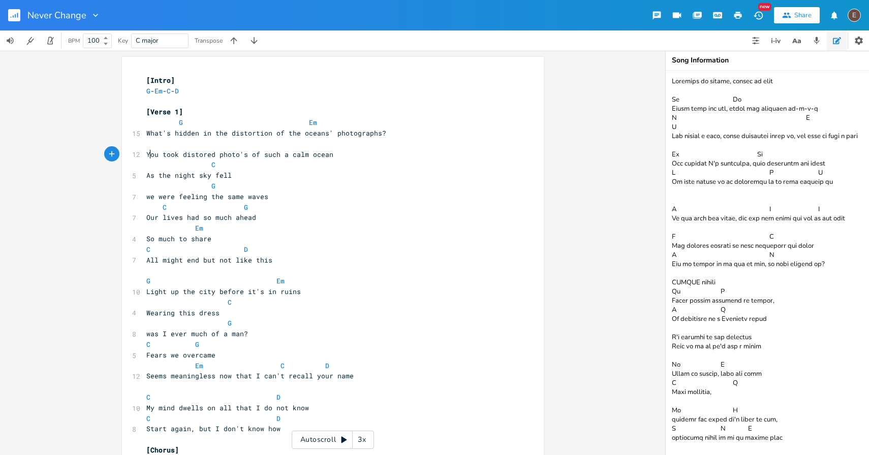
click at [146, 154] on span "You took distored photo's of such a calm ocean" at bounding box center [239, 154] width 187 height 9
click at [805, 40] on div at bounding box center [796, 40] width 102 height 20
click at [787, 47] on button "button" at bounding box center [796, 40] width 20 height 20
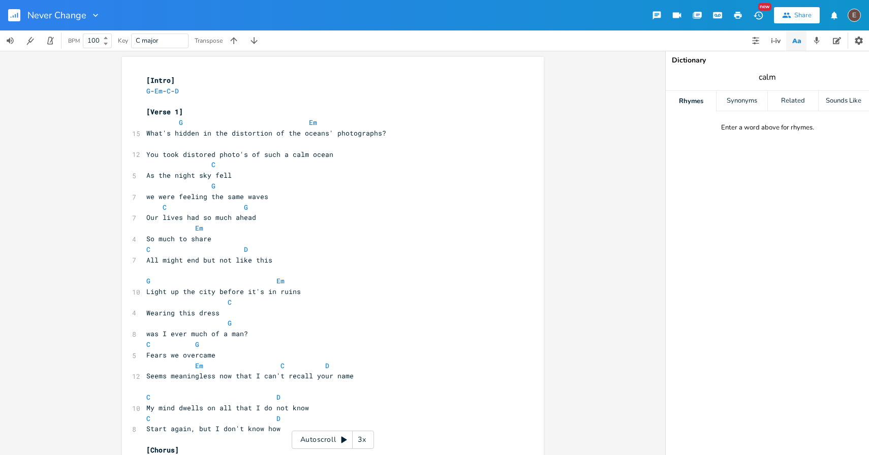
type input "calm"
click at [751, 100] on div "Synonyms" at bounding box center [741, 101] width 50 height 20
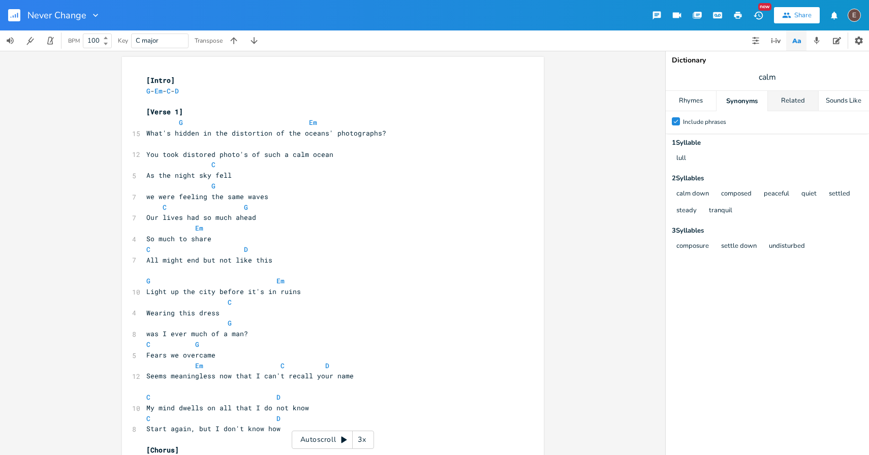
click at [785, 103] on div "Related" at bounding box center [793, 101] width 50 height 20
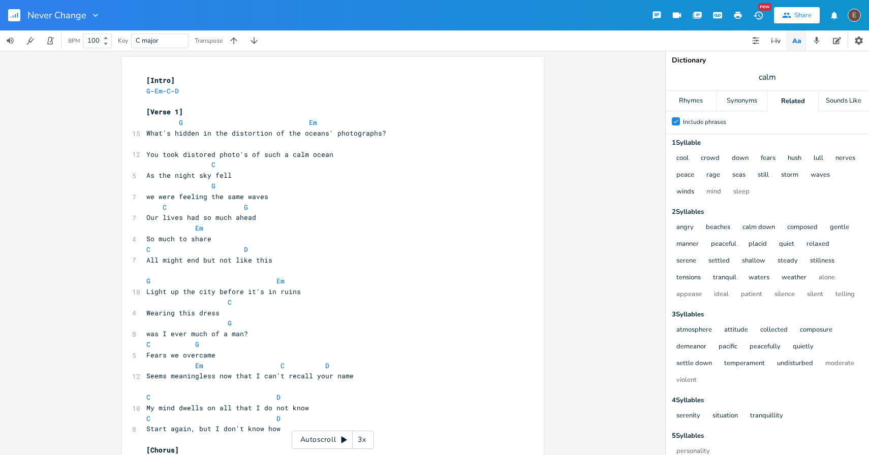
click at [785, 85] on span "calm" at bounding box center [767, 77] width 203 height 18
click at [776, 77] on span "calm" at bounding box center [767, 77] width 203 height 18
click at [781, 78] on span "calm" at bounding box center [767, 77] width 203 height 18
click at [146, 134] on span "What's hidden in the distortion of the oceans' photographs?" at bounding box center [266, 133] width 240 height 9
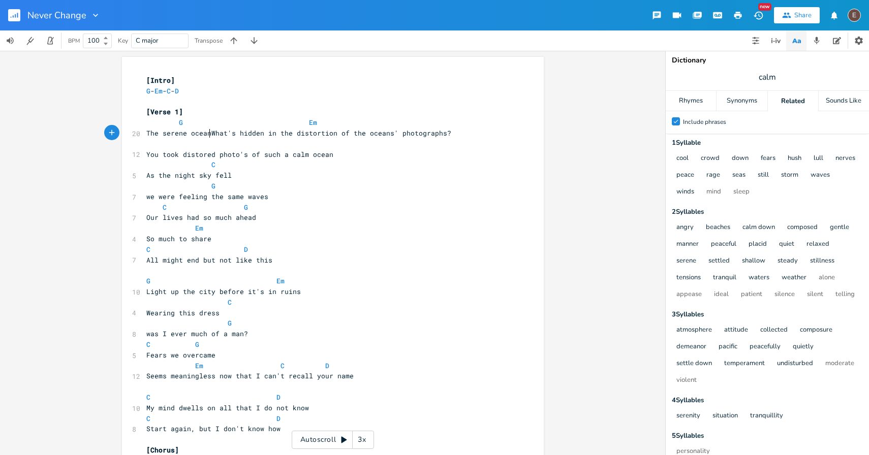
type textarea "The serene ocean"
click at [146, 131] on span "The serene ocean What's hidden in the distortion of the oceans' photographs?" at bounding box center [300, 133] width 309 height 9
type textarea "D"
click at [217, 113] on pre "[Verse 1]" at bounding box center [327, 112] width 367 height 11
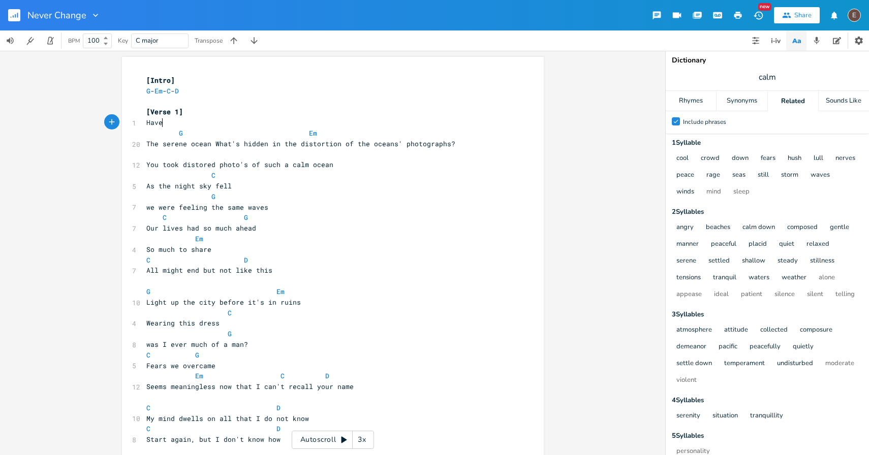
type textarea "Have"
type textarea "Do you sometimes look at the si"
type textarea "distorted photographs"
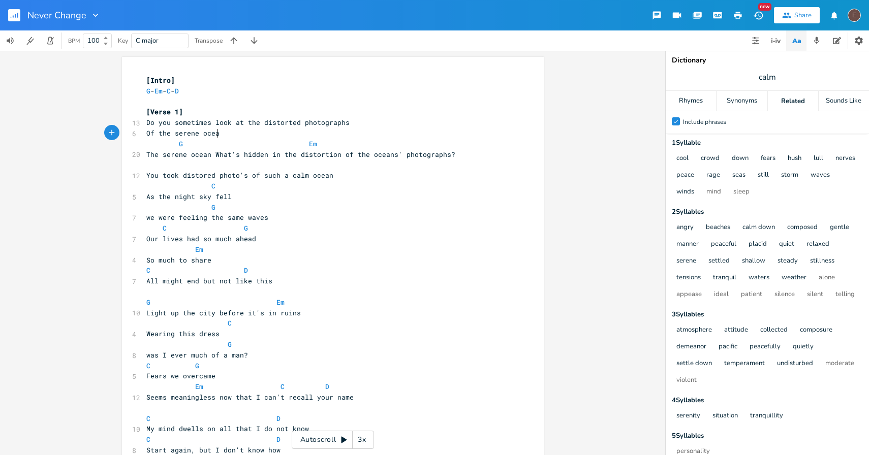
type textarea "Of the serene ocean"
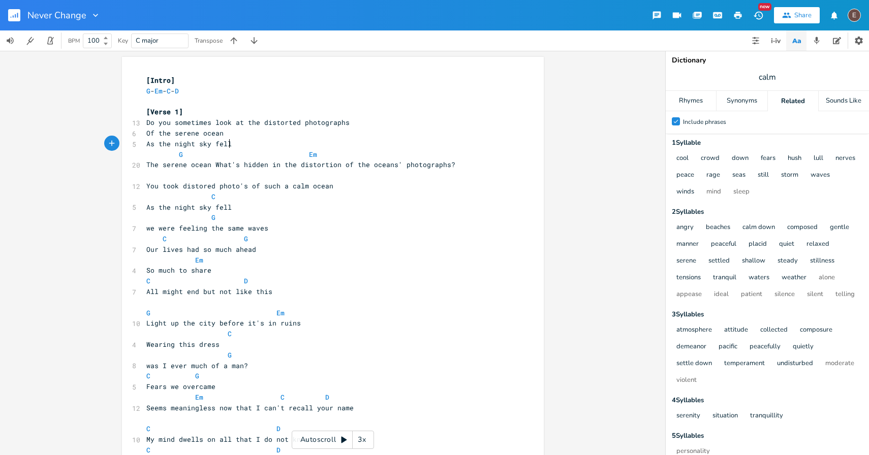
type textarea "As the night sky fell,"
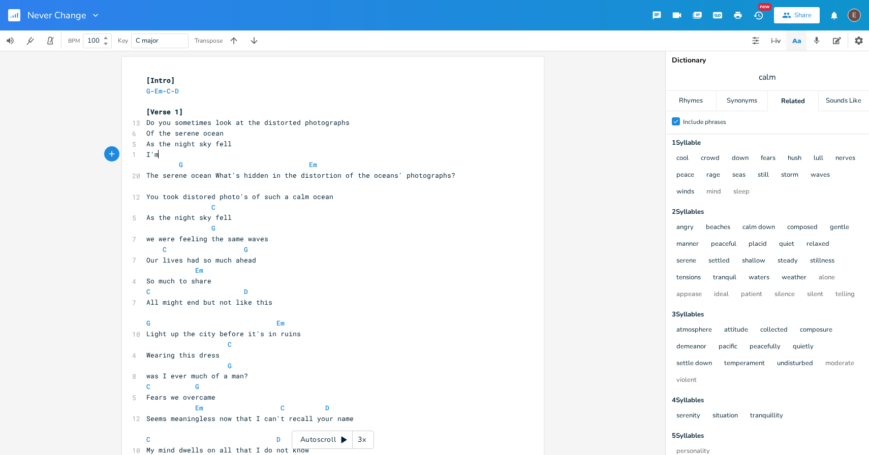
type textarea "I'm s"
type textarea "We were feeling the same waves"
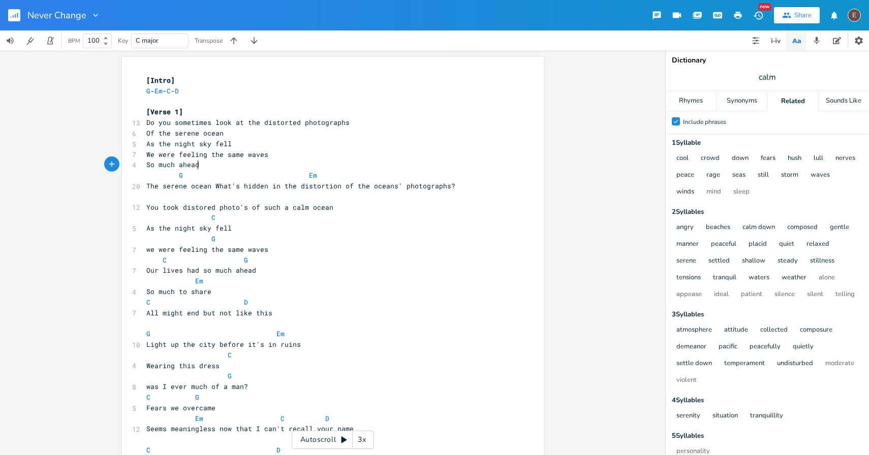
scroll to position [0, 48]
type textarea "So much ahead"
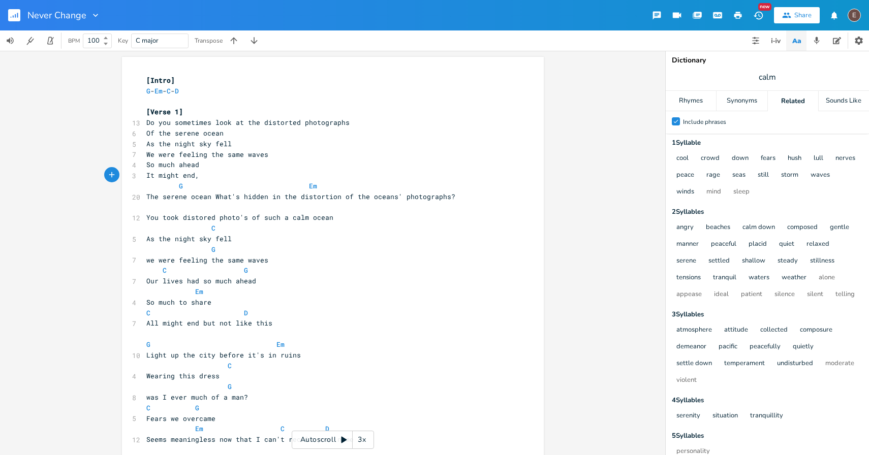
scroll to position [0, 43]
type textarea "It might end, but not without goodbye"
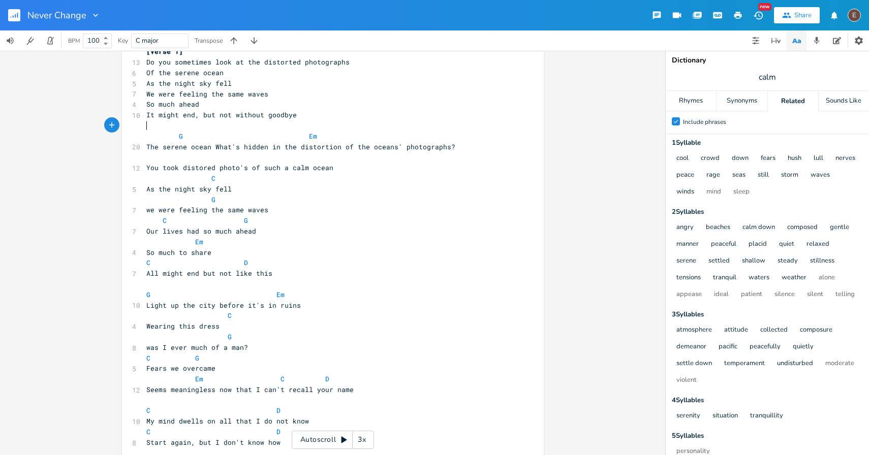
scroll to position [0, 0]
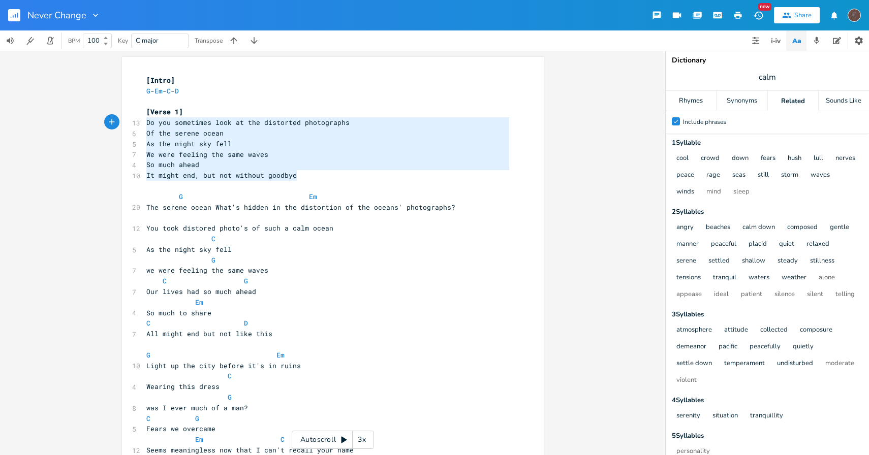
drag, startPoint x: 316, startPoint y: 174, endPoint x: 110, endPoint y: 121, distance: 212.6
click at [110, 121] on div "Do you sometimes look at the distorted photographs Of the serene ocean As the n…" at bounding box center [332, 253] width 665 height 404
type textarea "Do you sometimes look at the distorted photographs Of the serene ocean As the n…"
click at [737, 98] on div "Synonyms" at bounding box center [741, 101] width 50 height 20
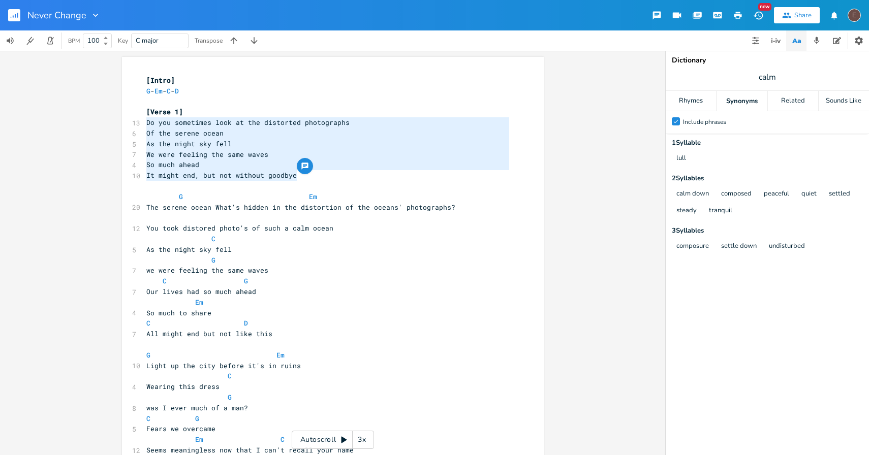
click at [767, 99] on div at bounding box center [767, 101] width 1 height 20
click at [778, 99] on div "Related" at bounding box center [793, 101] width 50 height 20
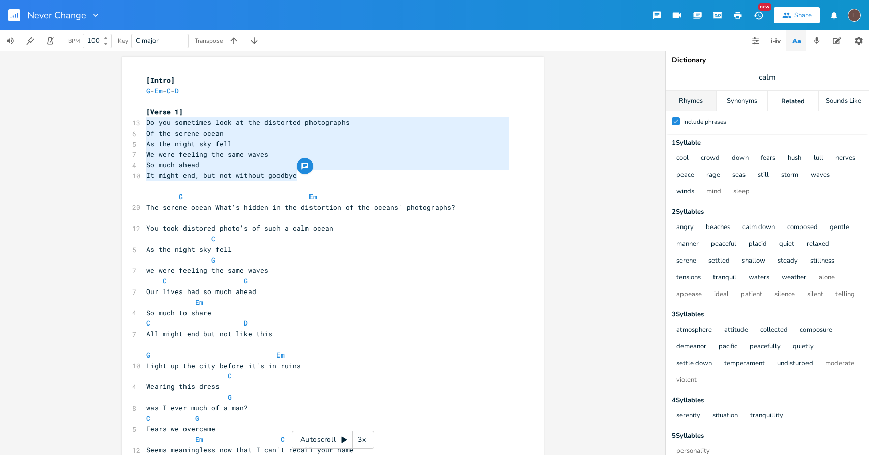
click at [682, 102] on div "Rhymes" at bounding box center [691, 101] width 50 height 20
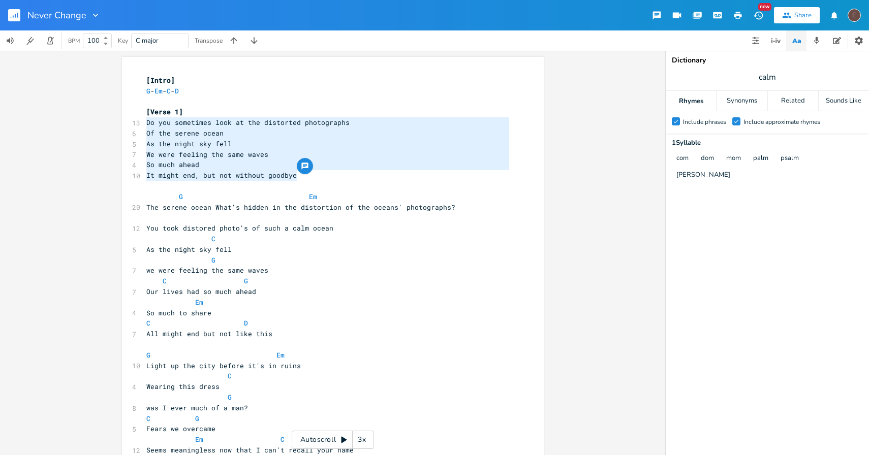
click at [800, 112] on div "Check Include phrases Check Include approximate rhymes" at bounding box center [767, 122] width 203 height 22
click at [800, 101] on div "Related" at bounding box center [793, 101] width 50 height 20
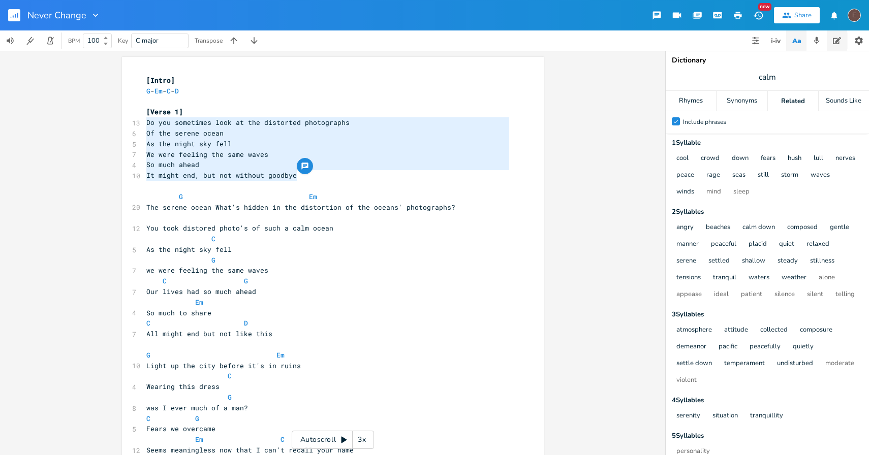
click at [831, 40] on button "button" at bounding box center [837, 40] width 20 height 20
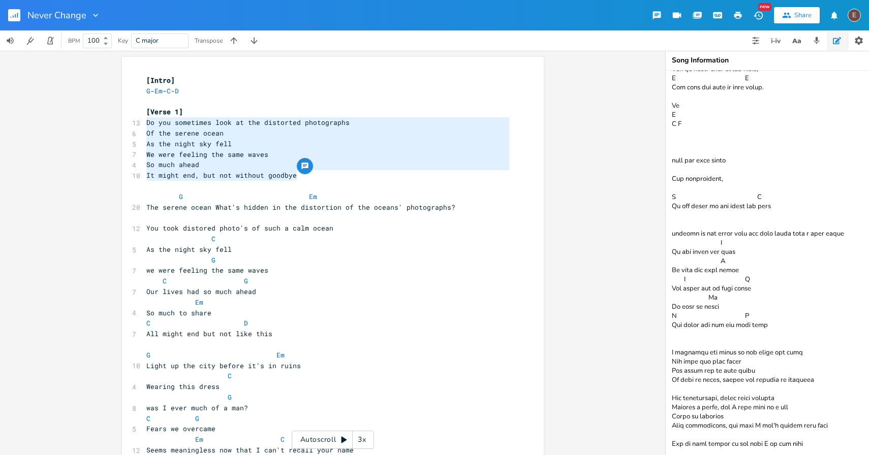
scroll to position [790, 0]
click at [293, 193] on span at bounding box center [301, 197] width 16 height 11
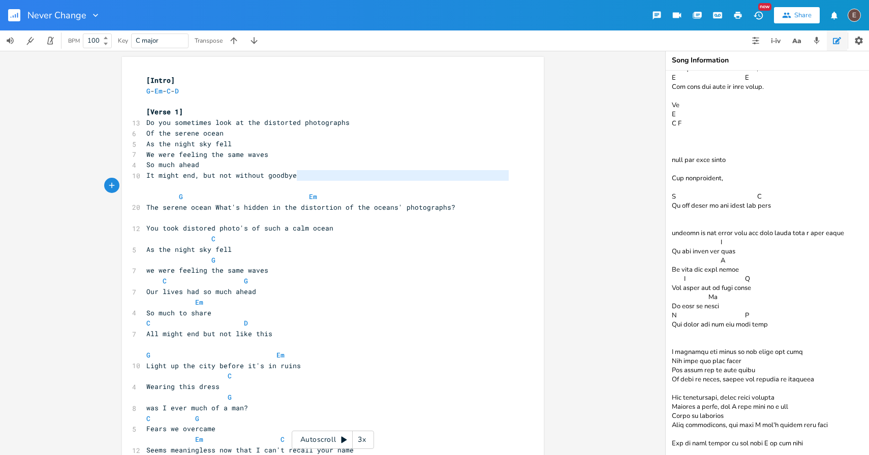
type textarea "Of the serene ocean As the night sky fell We were feeling the same waves So muc…"
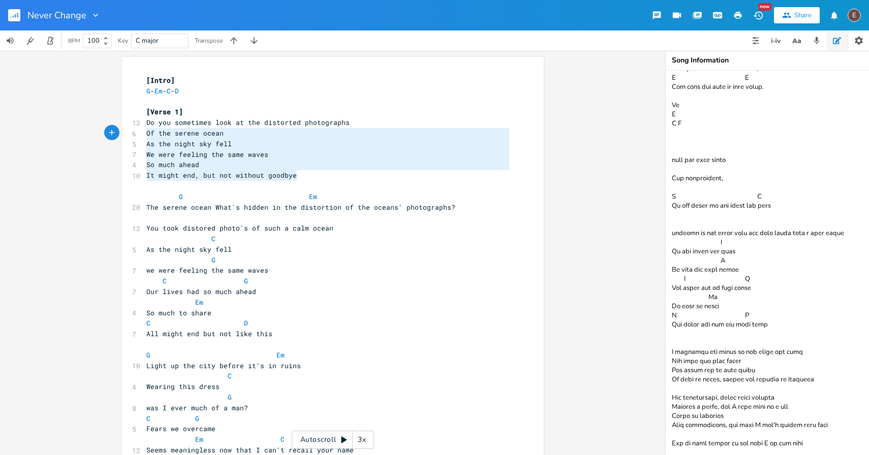
drag, startPoint x: 325, startPoint y: 181, endPoint x: 143, endPoint y: 137, distance: 186.6
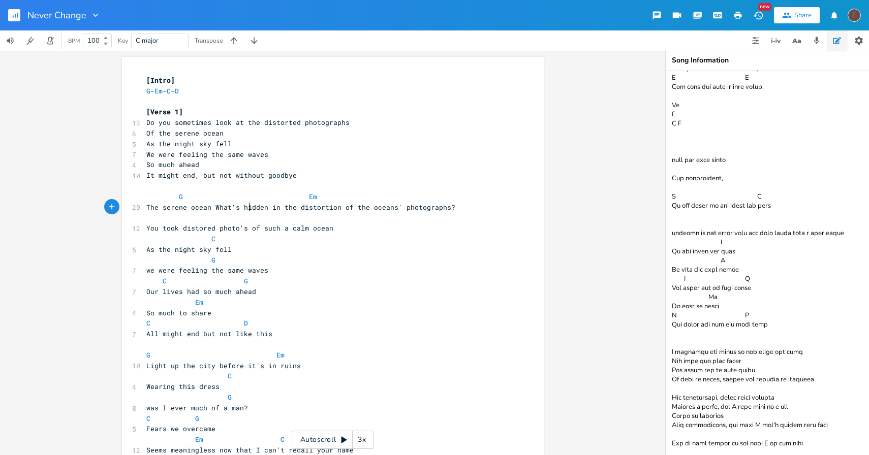
click at [244, 207] on span "The serene ocean What's hidden in the distortion of the oceans' photographs?" at bounding box center [300, 207] width 309 height 9
type textarea "The serene ocean What's hidden in the distortion of the oceans' photographs?"
click at [244, 207] on span "The serene ocean What's hidden in the distortion of the oceans' photographs?" at bounding box center [300, 207] width 309 height 9
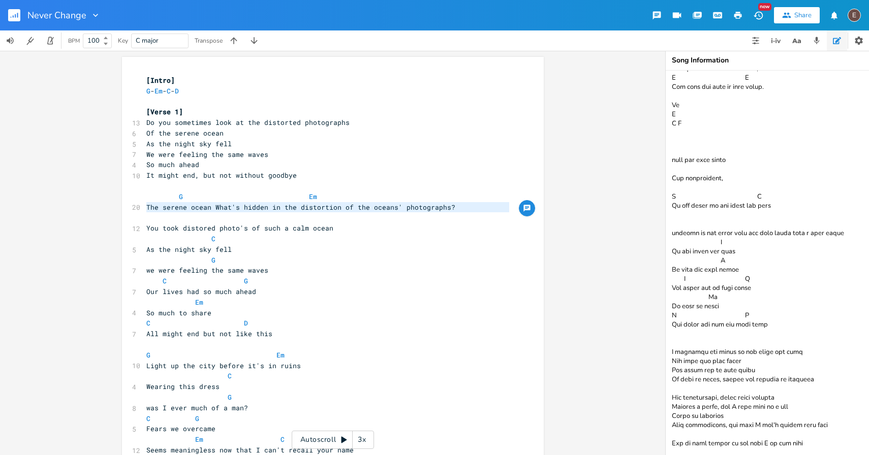
click at [146, 206] on span "The serene ocean What's hidden in the distortion of the oceans' photographs?" at bounding box center [300, 207] width 309 height 9
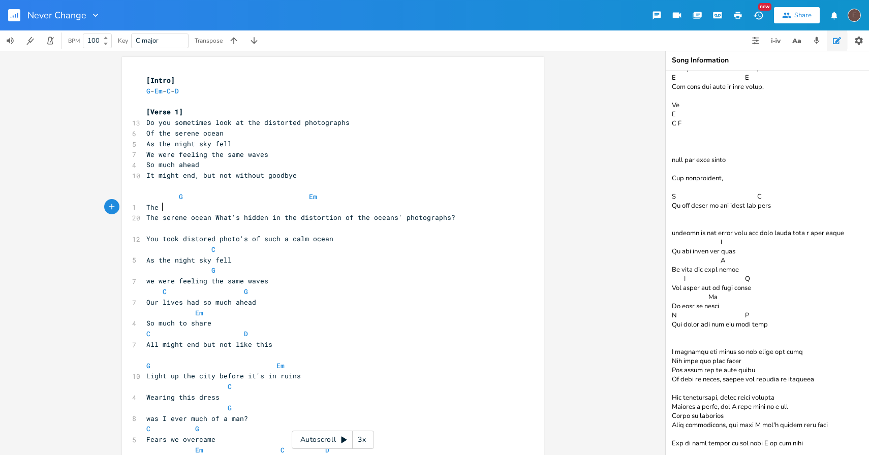
type textarea "The i"
type textarea "distorted photographs"
click at [796, 36] on icon "button" at bounding box center [796, 41] width 13 height 13
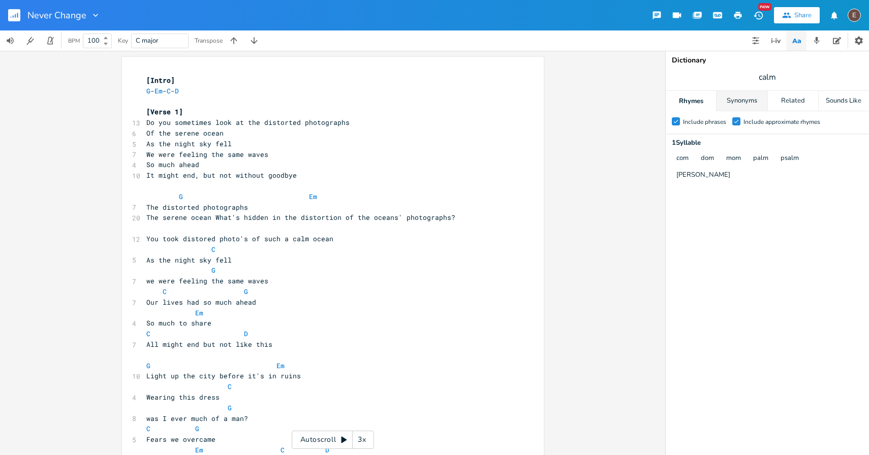
click at [764, 100] on div "Synonyms" at bounding box center [741, 101] width 50 height 20
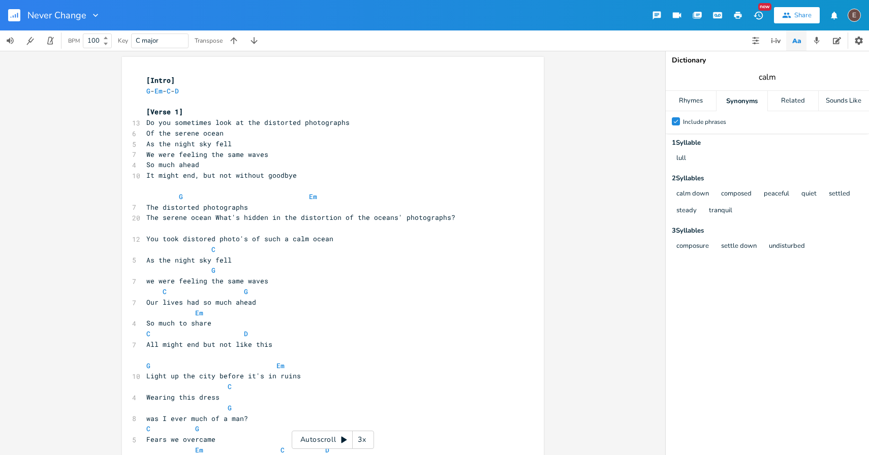
click at [774, 82] on input "calm" at bounding box center [768, 77] width 18 height 11
type input "distorted"
click at [792, 100] on div "Related" at bounding box center [793, 101] width 50 height 20
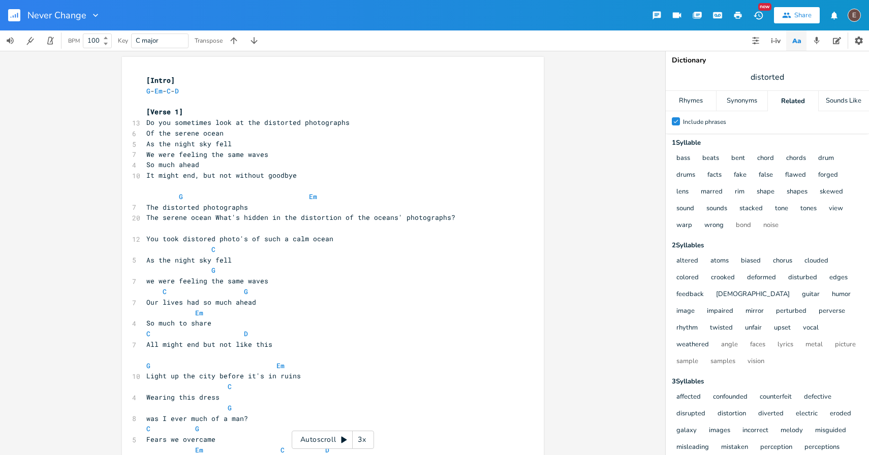
click at [790, 78] on span "distorted" at bounding box center [767, 77] width 203 height 18
click at [249, 207] on pre "The distorted photographs" at bounding box center [327, 207] width 367 height 11
type textarea "of such a calm ocean"
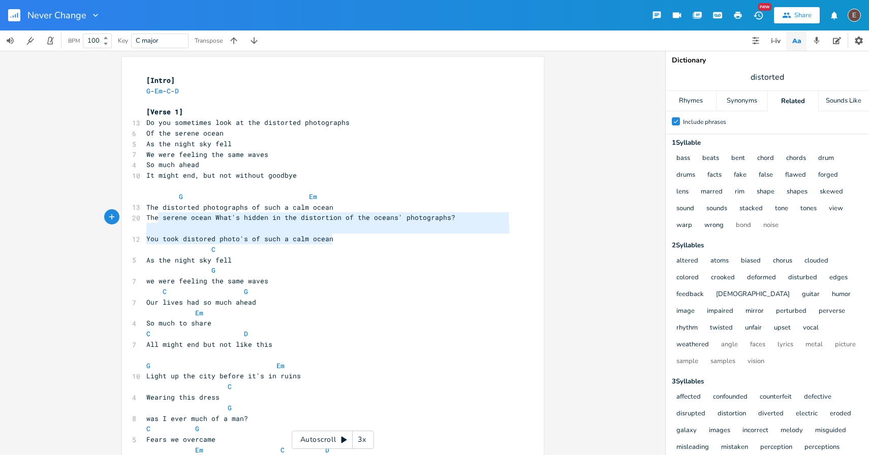
type textarea "The serene ocean What's hidden in the distortion of the oceans' photographs? Yo…"
drag, startPoint x: 341, startPoint y: 234, endPoint x: 139, endPoint y: 216, distance: 203.0
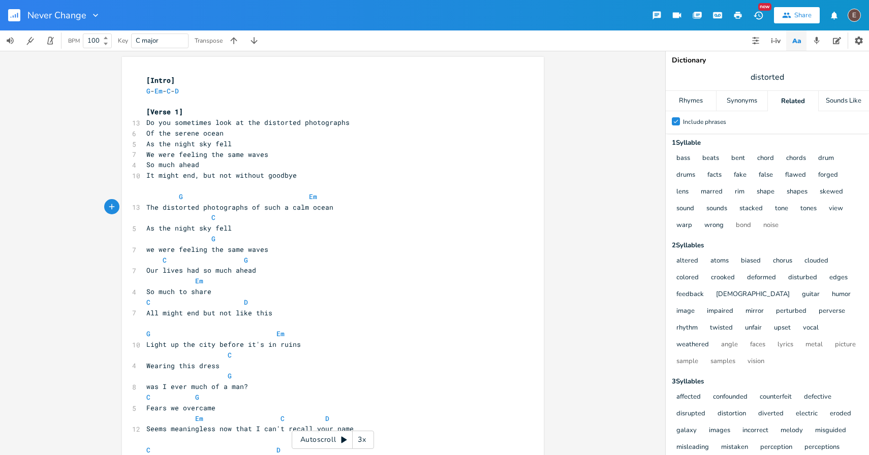
click at [323, 254] on pre "we were feeling the same waves" at bounding box center [327, 249] width 367 height 11
click at [16, 17] on icon "button" at bounding box center [15, 16] width 1 height 4
